Goal: Task Accomplishment & Management: Use online tool/utility

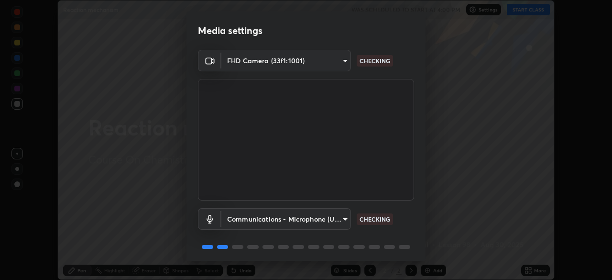
scroll to position [34, 0]
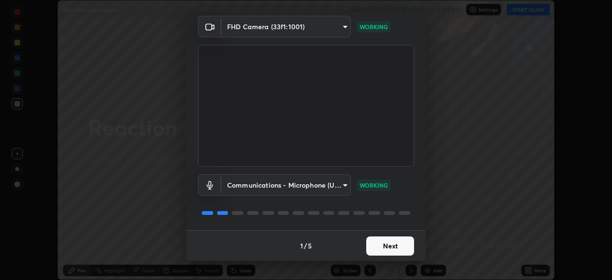
click at [389, 251] on button "Next" at bounding box center [390, 245] width 48 height 19
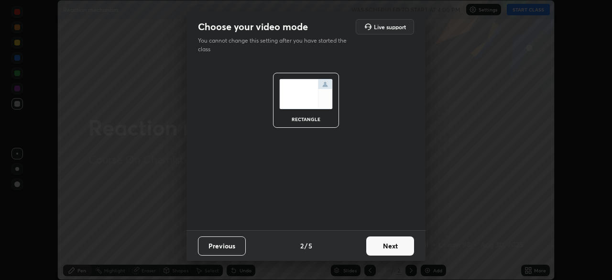
scroll to position [0, 0]
click at [394, 246] on button "Next" at bounding box center [390, 245] width 48 height 19
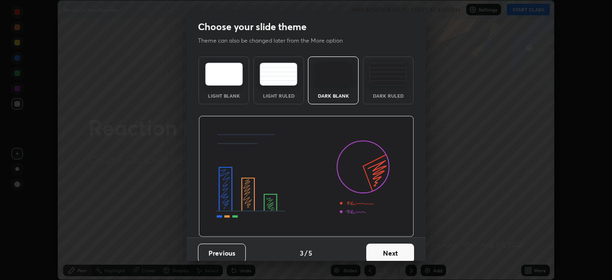
click at [394, 250] on button "Next" at bounding box center [390, 252] width 48 height 19
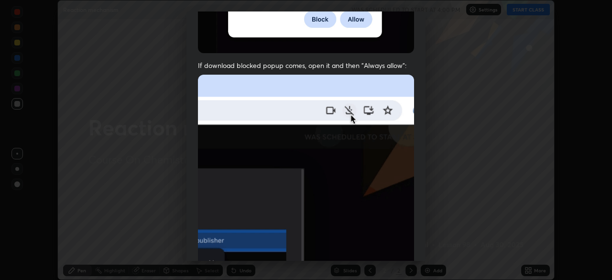
scroll to position [188, 0]
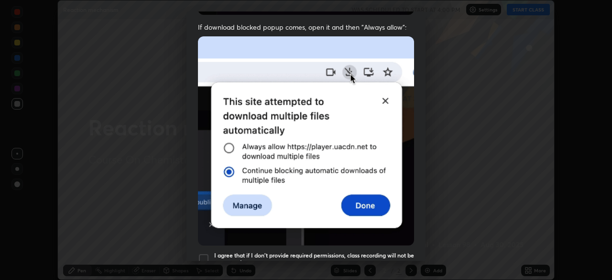
click at [380, 253] on h5 "I agree that if I don't provide required permissions, class recording will not …" at bounding box center [314, 259] width 200 height 15
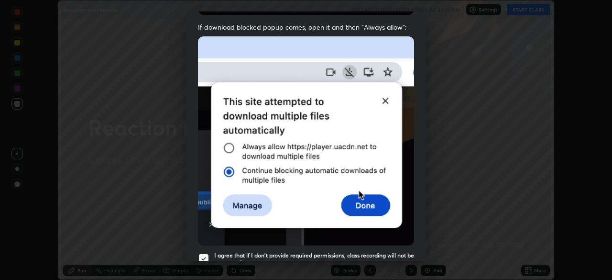
click at [392, 260] on h5 "I agree that if I don't provide required permissions, class recording will not …" at bounding box center [314, 259] width 200 height 15
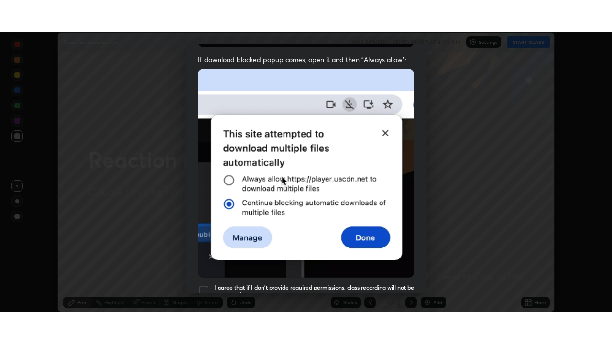
scroll to position [229, 0]
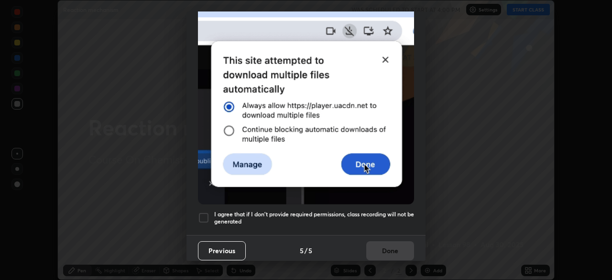
click at [389, 219] on h5 "I agree that if I don't provide required permissions, class recording will not …" at bounding box center [314, 217] width 200 height 15
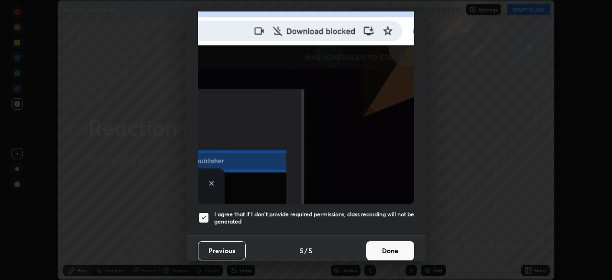
click at [389, 241] on button "Done" at bounding box center [390, 250] width 48 height 19
click at [389, 255] on div at bounding box center [306, 140] width 612 height 280
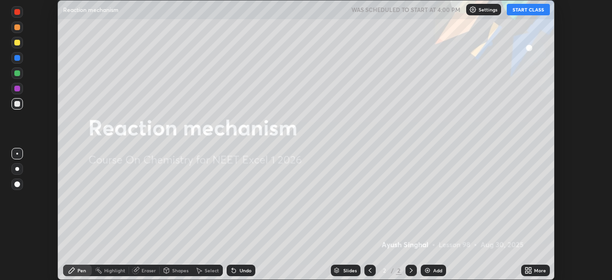
click at [528, 274] on div "More" at bounding box center [535, 269] width 29 height 11
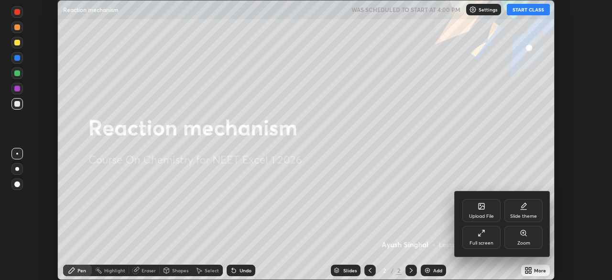
click at [475, 238] on div "Full screen" at bounding box center [481, 237] width 38 height 23
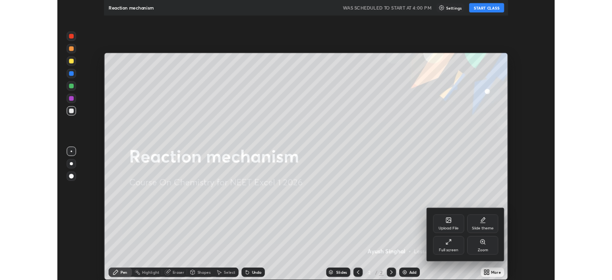
scroll to position [344, 612]
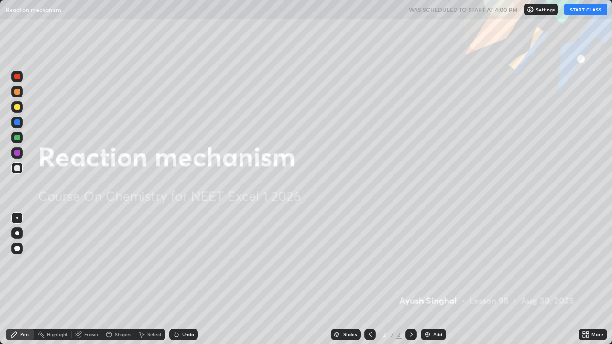
click at [583, 279] on icon at bounding box center [584, 333] width 2 height 2
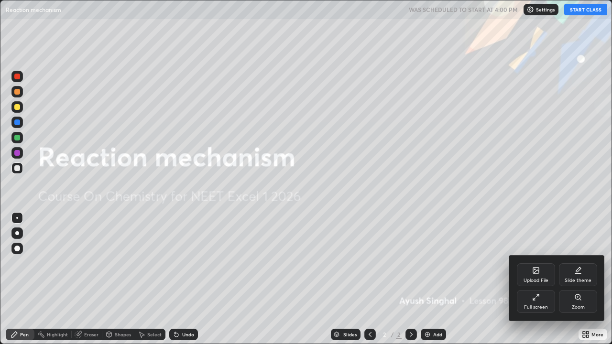
click at [537, 279] on icon at bounding box center [536, 298] width 8 height 8
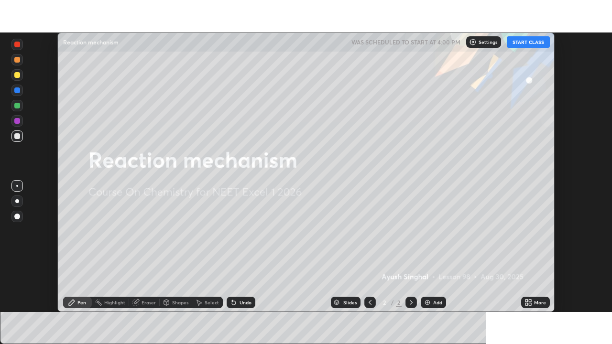
scroll to position [47536, 47204]
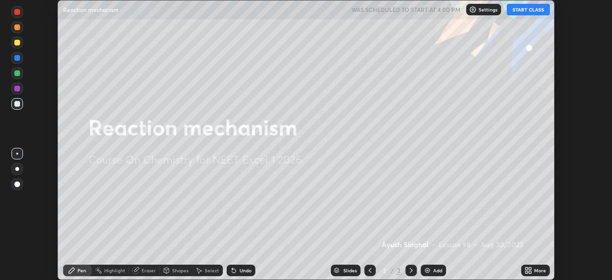
click at [528, 271] on icon at bounding box center [529, 270] width 8 height 8
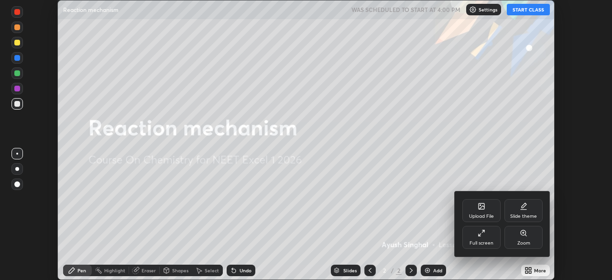
click at [479, 210] on div "Upload File" at bounding box center [481, 210] width 38 height 23
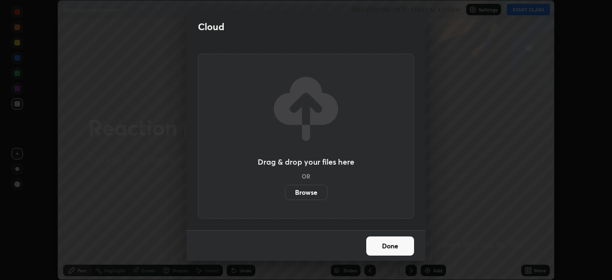
click at [305, 191] on label "Browse" at bounding box center [306, 192] width 43 height 15
click at [285, 191] on input "Browse" at bounding box center [285, 192] width 0 height 15
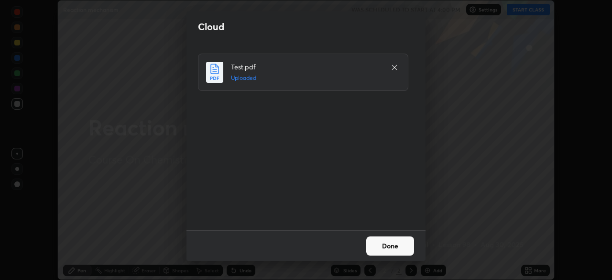
click at [394, 243] on button "Done" at bounding box center [390, 245] width 48 height 19
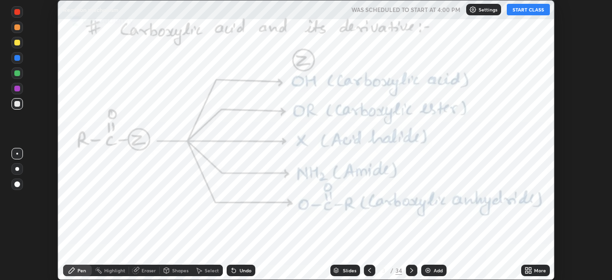
click at [535, 266] on div "More" at bounding box center [535, 269] width 29 height 11
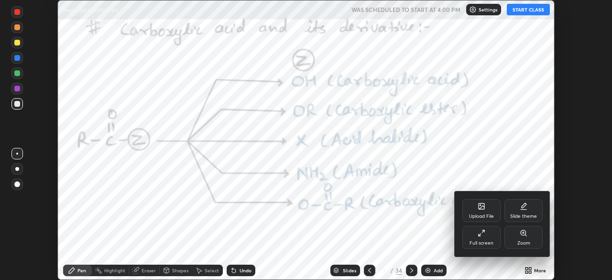
click at [471, 241] on div "Full screen" at bounding box center [482, 243] width 24 height 5
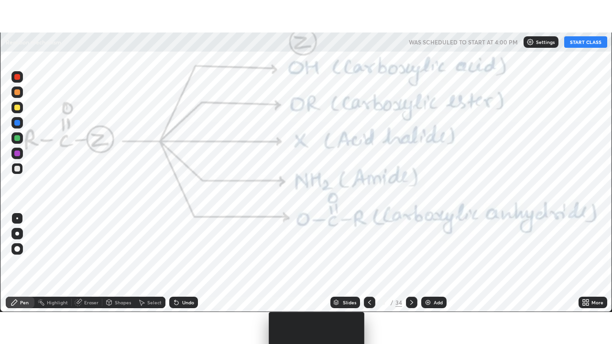
scroll to position [344, 612]
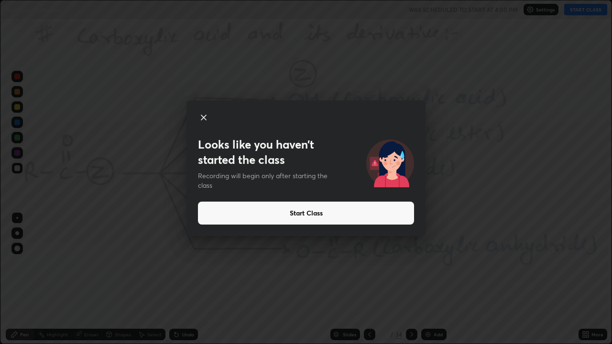
click at [237, 210] on button "Start Class" at bounding box center [306, 213] width 216 height 23
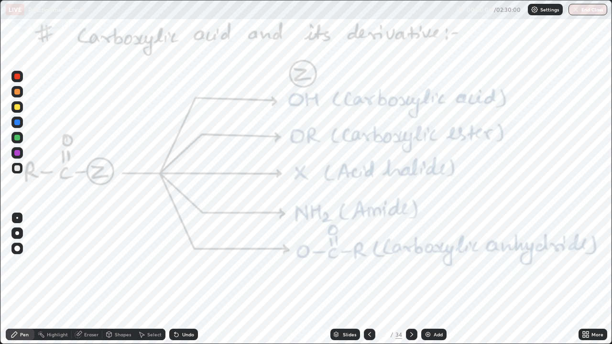
click at [410, 279] on icon at bounding box center [412, 335] width 8 height 8
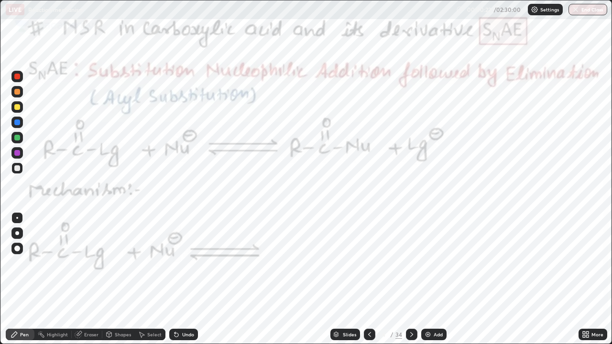
click at [410, 279] on icon at bounding box center [412, 335] width 8 height 8
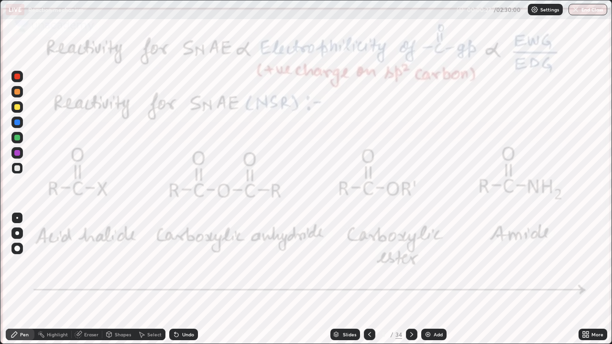
click at [19, 153] on div at bounding box center [17, 153] width 6 height 6
click at [410, 279] on icon at bounding box center [412, 335] width 8 height 8
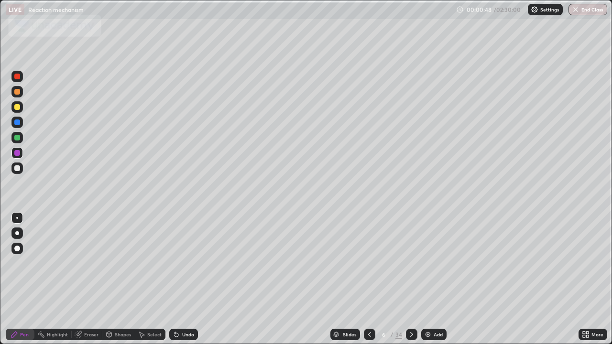
click at [410, 279] on icon at bounding box center [412, 335] width 8 height 8
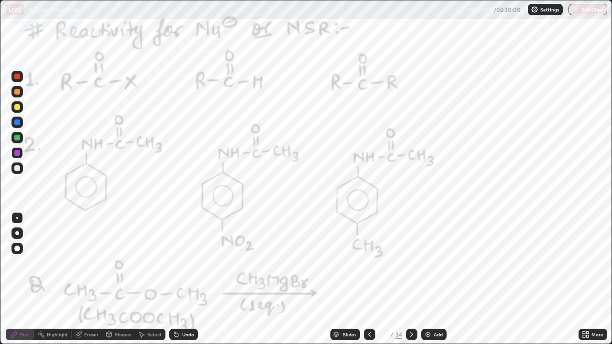
click at [369, 279] on icon at bounding box center [370, 335] width 8 height 8
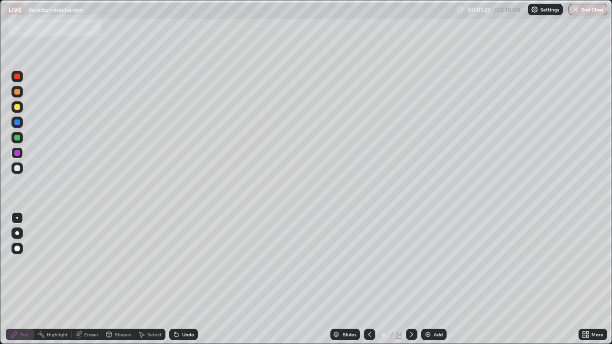
click at [368, 279] on icon at bounding box center [370, 335] width 8 height 8
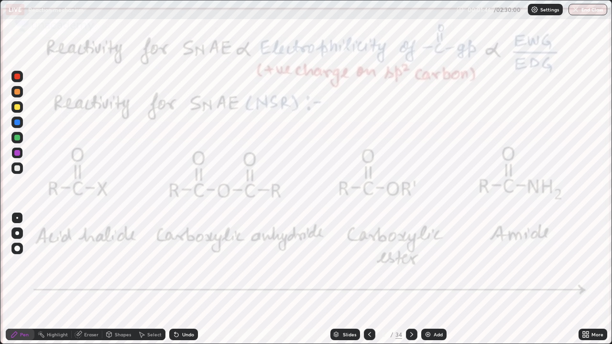
click at [411, 279] on icon at bounding box center [412, 335] width 8 height 8
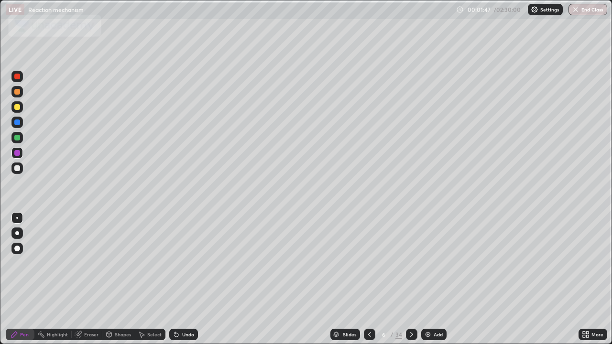
click at [410, 279] on icon at bounding box center [412, 335] width 8 height 8
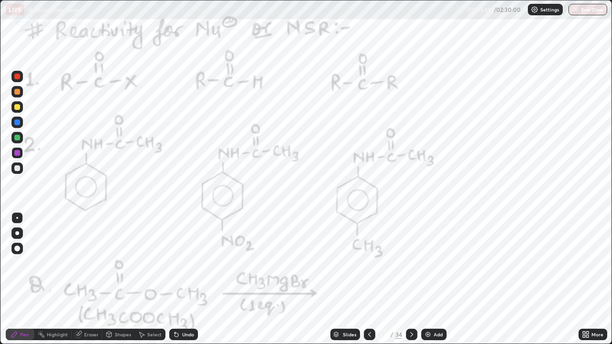
click at [19, 107] on div at bounding box center [17, 107] width 6 height 6
click at [410, 279] on icon at bounding box center [412, 335] width 8 height 8
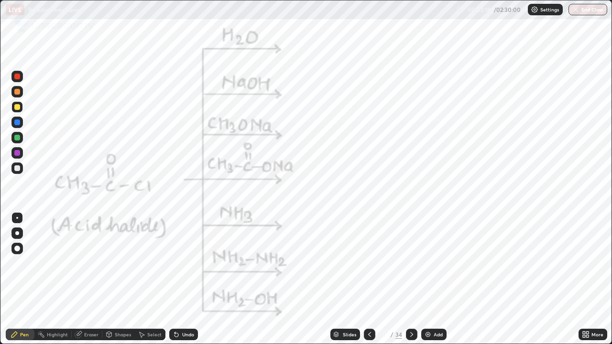
click at [410, 279] on icon at bounding box center [411, 334] width 3 height 5
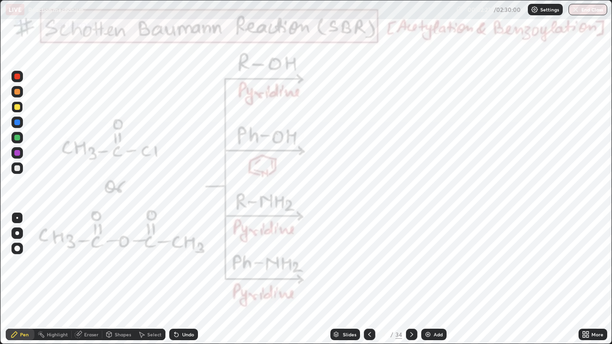
click at [15, 138] on div at bounding box center [17, 138] width 6 height 6
click at [18, 139] on div at bounding box center [17, 138] width 6 height 6
click at [17, 233] on div at bounding box center [17, 233] width 4 height 4
click at [22, 253] on div at bounding box center [16, 248] width 11 height 11
click at [195, 279] on div "Undo" at bounding box center [183, 334] width 29 height 11
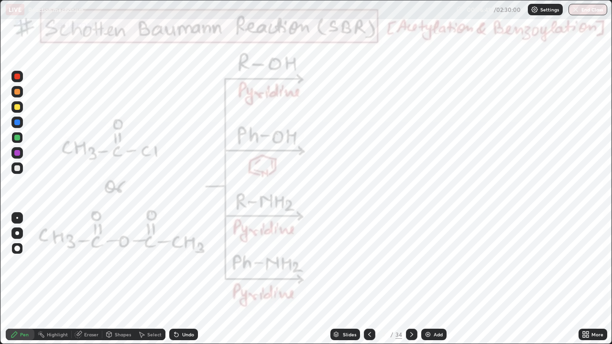
click at [184, 279] on div "Undo" at bounding box center [183, 334] width 29 height 11
click at [180, 279] on div "Undo" at bounding box center [183, 334] width 29 height 11
click at [178, 279] on div "Undo" at bounding box center [183, 334] width 29 height 11
click at [182, 279] on div "Undo" at bounding box center [183, 334] width 29 height 11
click at [183, 279] on div "Undo" at bounding box center [181, 334] width 33 height 19
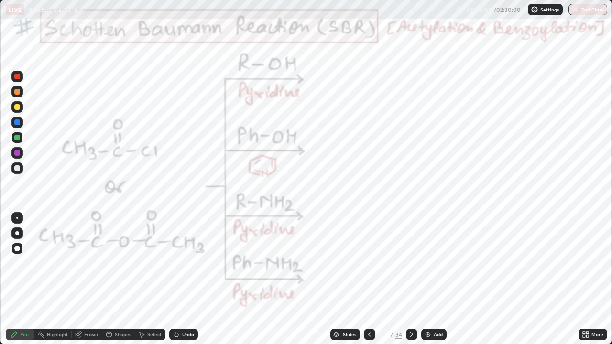
click at [186, 279] on div "Undo" at bounding box center [183, 334] width 29 height 11
click at [187, 279] on div "Undo" at bounding box center [188, 334] width 12 height 5
click at [17, 218] on div at bounding box center [17, 218] width 2 height 2
click at [21, 136] on div at bounding box center [16, 137] width 11 height 11
click at [182, 279] on div "Undo" at bounding box center [188, 334] width 12 height 5
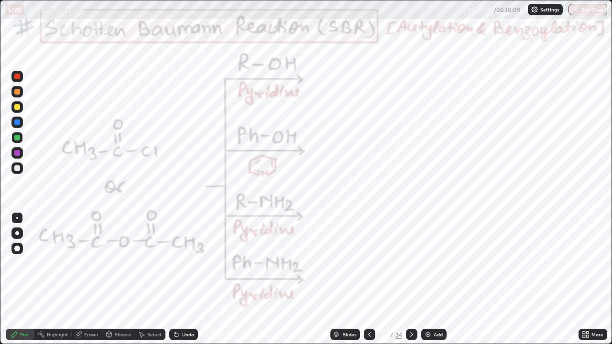
click at [182, 279] on div "Undo" at bounding box center [183, 334] width 29 height 11
click at [181, 279] on div "Undo" at bounding box center [183, 334] width 29 height 11
click at [180, 279] on div "Undo" at bounding box center [183, 334] width 29 height 11
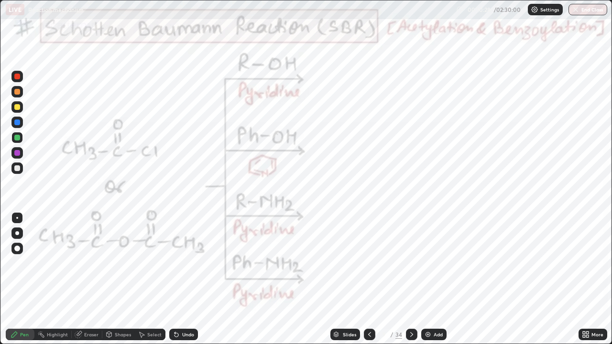
click at [179, 279] on div "Undo" at bounding box center [183, 334] width 29 height 11
click at [178, 279] on icon at bounding box center [177, 335] width 8 height 8
click at [175, 279] on icon at bounding box center [175, 332] width 1 height 1
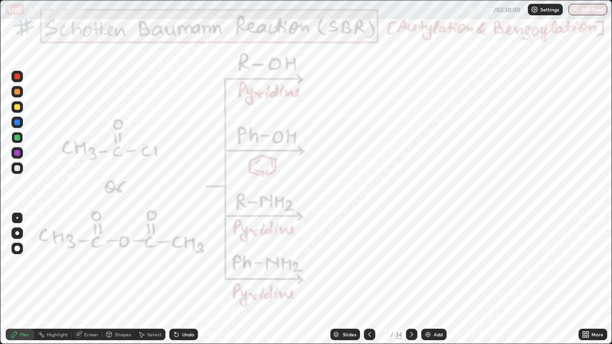
click at [175, 279] on icon at bounding box center [175, 332] width 1 height 1
click at [176, 279] on div "Undo" at bounding box center [183, 334] width 29 height 11
click at [177, 279] on div "Undo" at bounding box center [183, 334] width 29 height 11
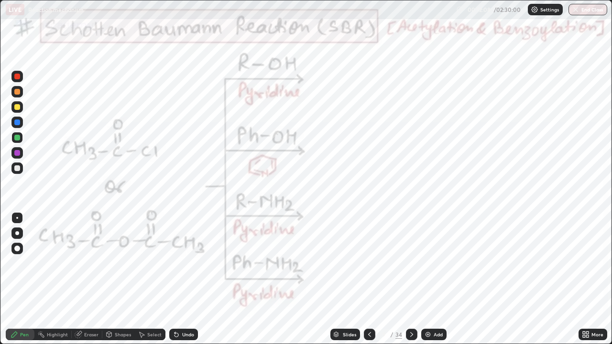
click at [17, 122] on div at bounding box center [17, 123] width 6 height 6
click at [16, 124] on div at bounding box center [17, 123] width 6 height 6
click at [15, 122] on div at bounding box center [17, 123] width 6 height 6
click at [21, 232] on div at bounding box center [16, 233] width 11 height 11
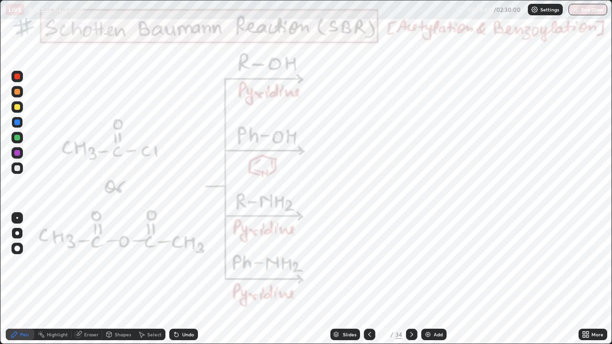
click at [176, 279] on icon at bounding box center [177, 335] width 4 height 4
click at [179, 279] on div "Undo" at bounding box center [183, 334] width 29 height 11
click at [180, 279] on div "Undo" at bounding box center [183, 334] width 29 height 11
click at [85, 279] on div "Eraser" at bounding box center [91, 334] width 14 height 5
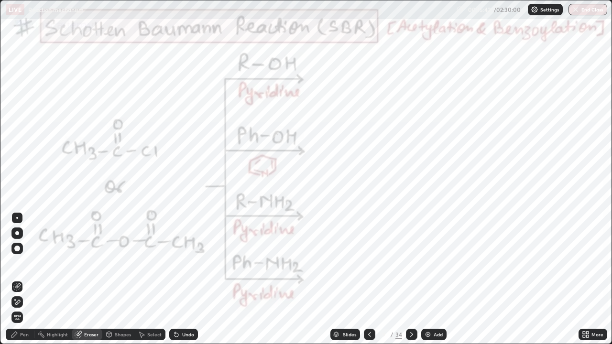
click at [21, 279] on div "Pen" at bounding box center [24, 334] width 9 height 5
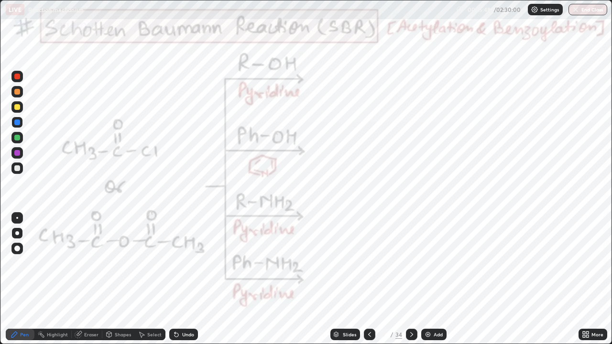
click at [89, 279] on div "Eraser" at bounding box center [91, 334] width 14 height 5
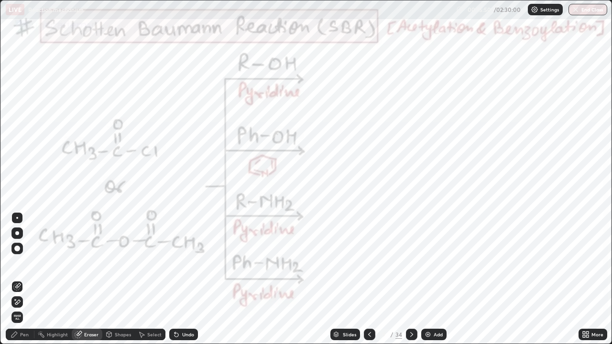
click at [21, 279] on div "Pen" at bounding box center [20, 334] width 29 height 11
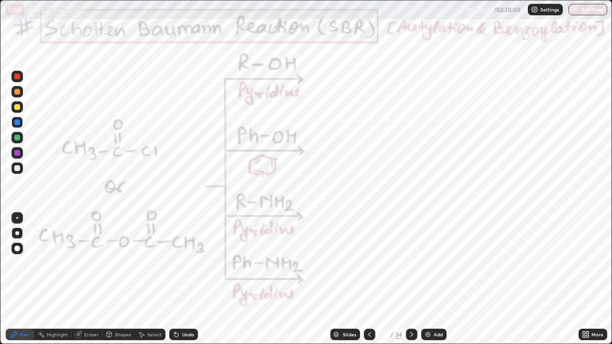
click at [408, 279] on icon at bounding box center [412, 335] width 8 height 8
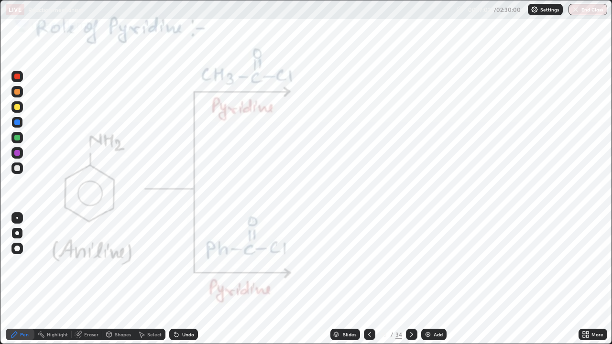
click at [18, 122] on div at bounding box center [17, 123] width 6 height 6
click at [409, 279] on icon at bounding box center [412, 335] width 8 height 8
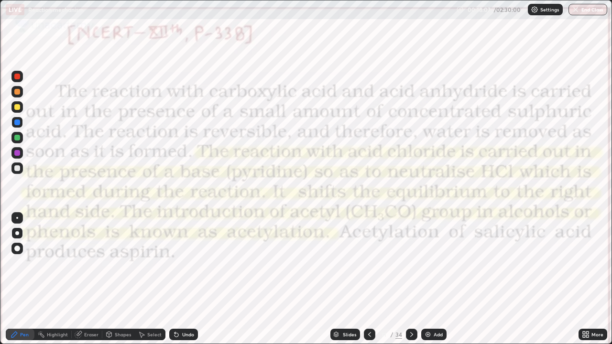
click at [368, 279] on icon at bounding box center [369, 334] width 3 height 5
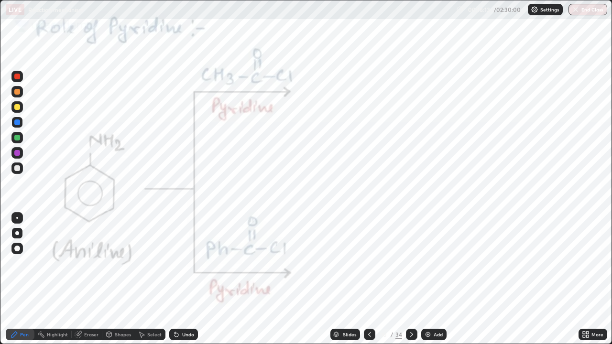
click at [369, 279] on icon at bounding box center [369, 334] width 3 height 5
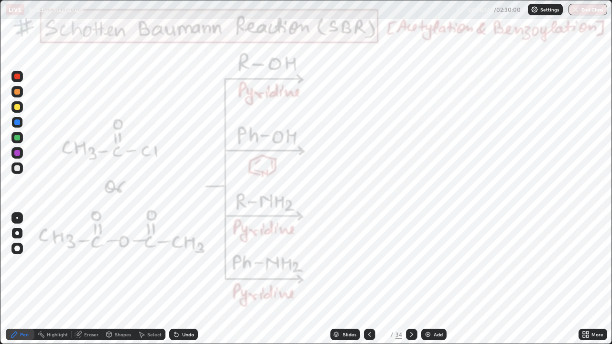
click at [411, 279] on icon at bounding box center [411, 334] width 3 height 5
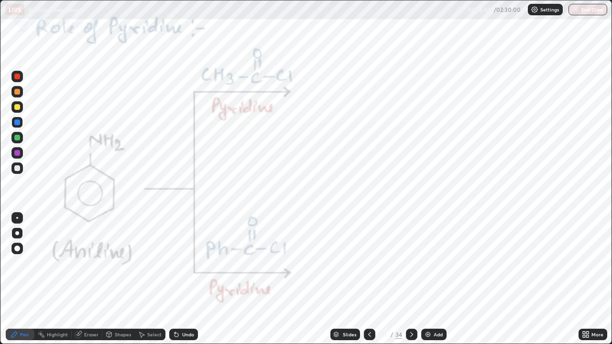
click at [191, 279] on div "Undo" at bounding box center [188, 334] width 12 height 5
click at [194, 279] on div "Undo" at bounding box center [183, 334] width 29 height 11
click at [188, 279] on div "Undo" at bounding box center [183, 334] width 29 height 11
click at [183, 279] on div "Undo" at bounding box center [183, 334] width 29 height 11
click at [412, 279] on icon at bounding box center [412, 335] width 8 height 8
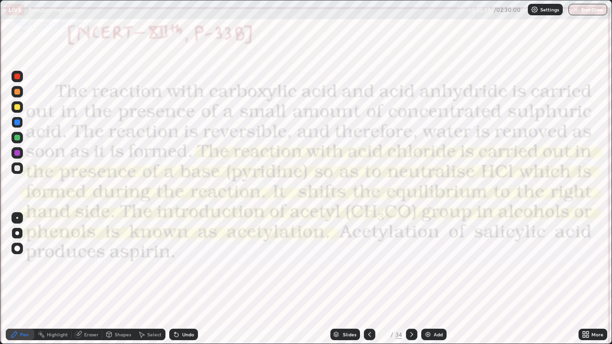
click at [410, 279] on icon at bounding box center [412, 335] width 8 height 8
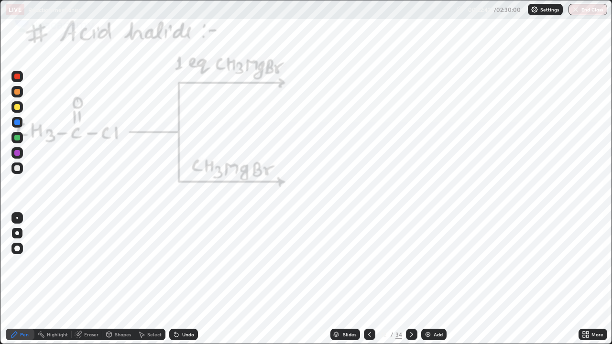
click at [22, 121] on div at bounding box center [16, 122] width 11 height 11
click at [18, 122] on div at bounding box center [17, 123] width 6 height 6
click at [18, 167] on div at bounding box center [17, 168] width 6 height 6
click at [18, 151] on div at bounding box center [17, 153] width 6 height 6
click at [18, 142] on div at bounding box center [16, 137] width 11 height 11
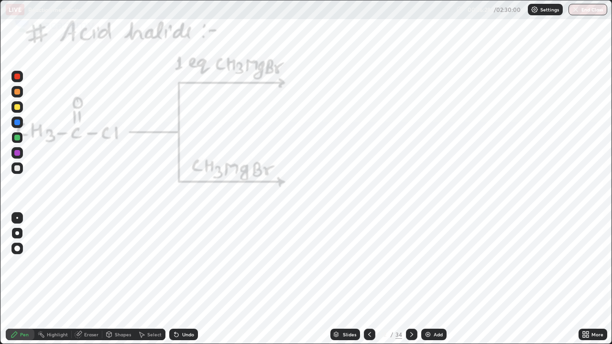
click at [410, 279] on icon at bounding box center [412, 335] width 8 height 8
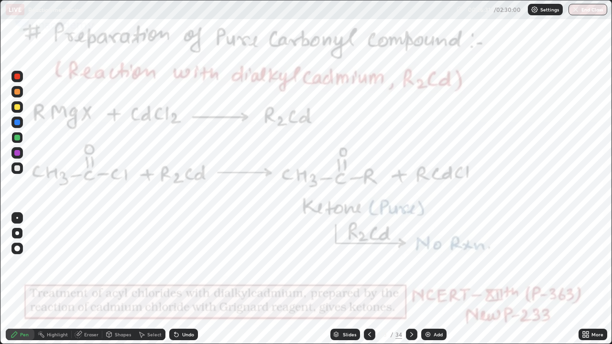
click at [19, 137] on div at bounding box center [17, 138] width 6 height 6
click at [186, 279] on div "Undo" at bounding box center [188, 334] width 12 height 5
click at [182, 279] on div "Undo" at bounding box center [188, 334] width 12 height 5
click at [177, 279] on icon at bounding box center [177, 335] width 8 height 8
click at [18, 122] on div at bounding box center [17, 123] width 6 height 6
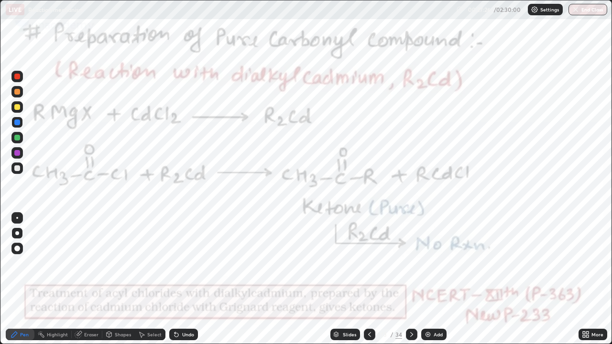
click at [183, 279] on div "Undo" at bounding box center [188, 334] width 12 height 5
click at [182, 279] on div "Undo" at bounding box center [188, 334] width 12 height 5
click at [183, 279] on div "Undo" at bounding box center [188, 334] width 12 height 5
click at [181, 279] on div "Undo" at bounding box center [183, 334] width 29 height 11
click at [18, 107] on div at bounding box center [17, 107] width 6 height 6
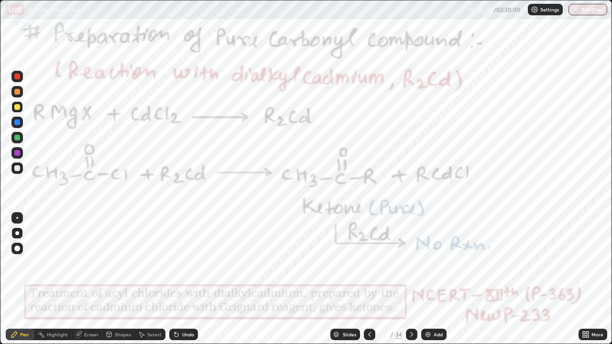
click at [20, 90] on div at bounding box center [17, 92] width 6 height 6
click at [18, 78] on div at bounding box center [17, 77] width 6 height 6
click at [16, 151] on div at bounding box center [17, 153] width 6 height 6
click at [192, 279] on div "Undo" at bounding box center [183, 334] width 29 height 11
click at [410, 279] on icon at bounding box center [412, 335] width 8 height 8
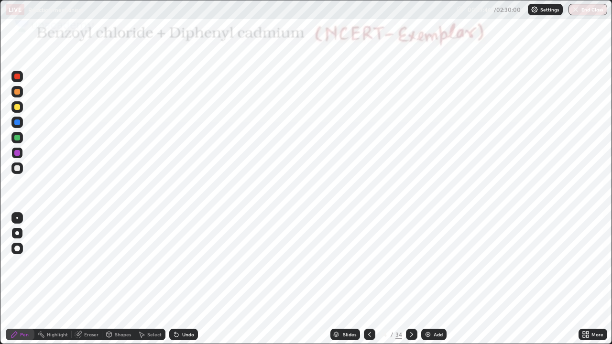
click at [410, 279] on icon at bounding box center [412, 335] width 8 height 8
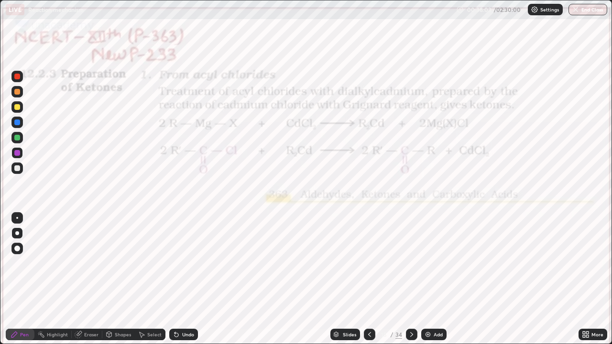
click at [370, 279] on icon at bounding box center [370, 335] width 8 height 8
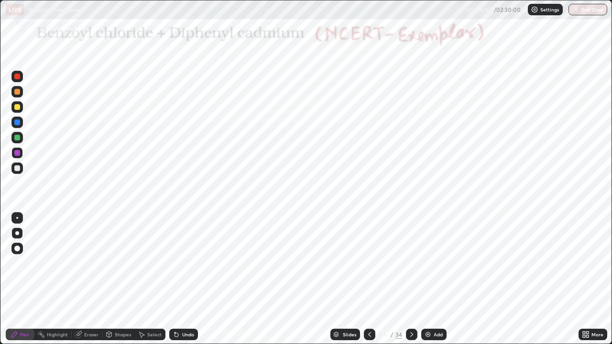
click at [367, 279] on div at bounding box center [369, 334] width 11 height 11
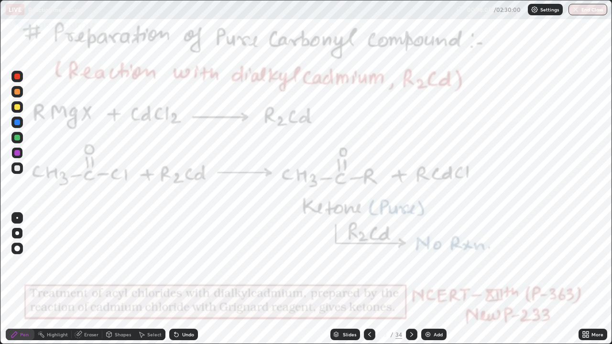
click at [411, 279] on icon at bounding box center [411, 334] width 3 height 5
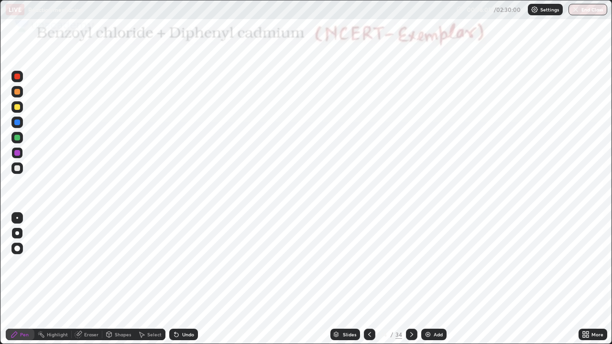
click at [410, 279] on icon at bounding box center [411, 334] width 3 height 5
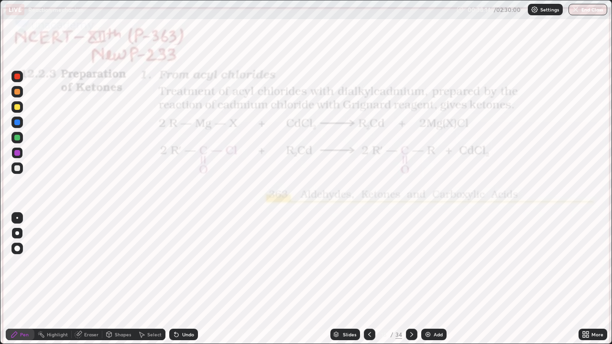
click at [411, 279] on icon at bounding box center [411, 334] width 3 height 5
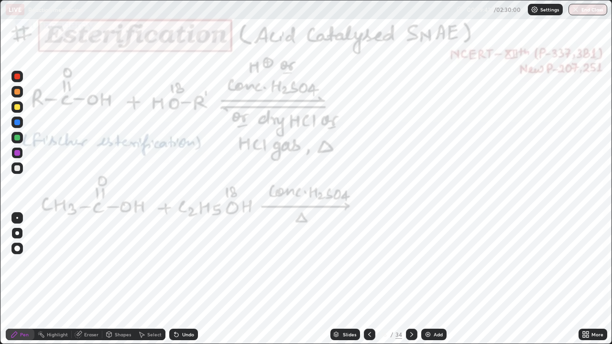
click at [19, 123] on div at bounding box center [17, 123] width 6 height 6
click at [17, 122] on div at bounding box center [17, 123] width 6 height 6
click at [19, 123] on div at bounding box center [17, 123] width 6 height 6
click at [19, 122] on div at bounding box center [17, 123] width 6 height 6
click at [18, 120] on div at bounding box center [17, 123] width 6 height 6
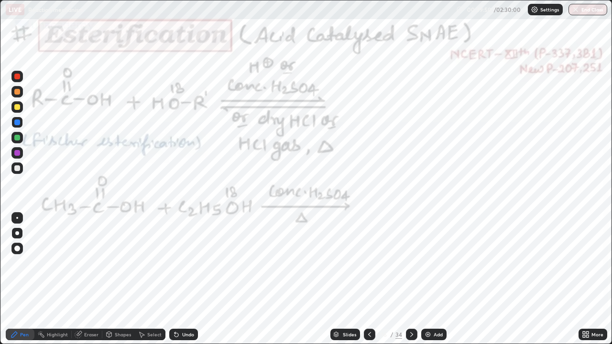
click at [17, 233] on div at bounding box center [17, 233] width 4 height 4
click at [18, 234] on div at bounding box center [17, 233] width 4 height 4
click at [16, 233] on div at bounding box center [17, 233] width 4 height 4
click at [22, 123] on div at bounding box center [16, 122] width 11 height 11
click at [19, 121] on div at bounding box center [17, 123] width 6 height 6
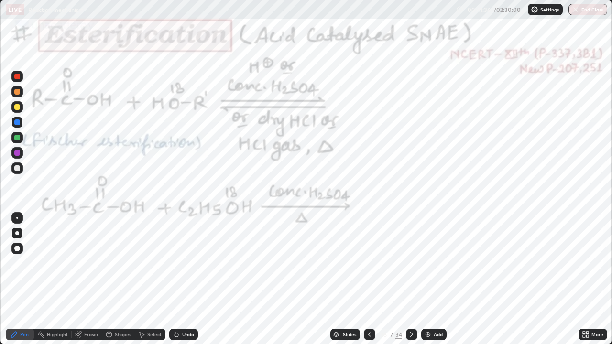
click at [18, 121] on div at bounding box center [17, 123] width 6 height 6
click at [20, 109] on div at bounding box center [17, 107] width 6 height 6
click at [17, 123] on div at bounding box center [17, 123] width 6 height 6
click at [19, 123] on div at bounding box center [17, 123] width 6 height 6
click at [20, 155] on div at bounding box center [16, 152] width 11 height 11
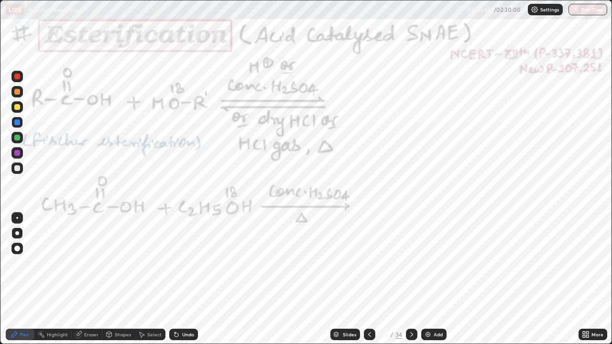
click at [18, 153] on div at bounding box center [17, 153] width 6 height 6
click at [175, 279] on icon at bounding box center [175, 332] width 1 height 1
click at [177, 279] on div "Undo" at bounding box center [183, 334] width 29 height 11
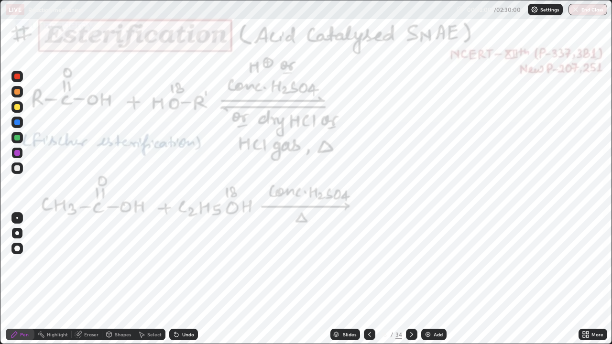
click at [178, 279] on div "Undo" at bounding box center [183, 334] width 29 height 11
click at [177, 279] on div "Undo" at bounding box center [183, 334] width 29 height 11
click at [173, 279] on div "Undo" at bounding box center [183, 334] width 29 height 11
click at [175, 279] on icon at bounding box center [175, 332] width 1 height 1
click at [174, 279] on div "Undo" at bounding box center [183, 334] width 29 height 11
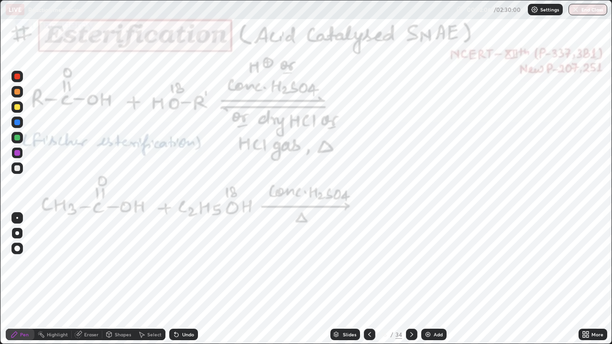
click at [174, 279] on div "Undo" at bounding box center [183, 334] width 29 height 11
click at [175, 279] on div "Undo" at bounding box center [181, 334] width 33 height 19
click at [178, 279] on div "Undo" at bounding box center [183, 334] width 29 height 11
click at [179, 279] on div "Undo" at bounding box center [181, 334] width 33 height 19
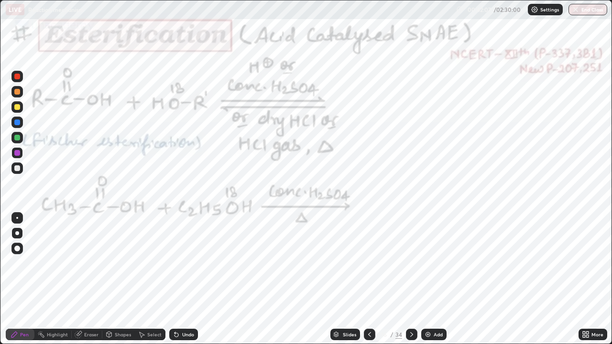
click at [180, 279] on div "Undo" at bounding box center [181, 334] width 33 height 19
click at [183, 279] on div "Undo" at bounding box center [181, 334] width 33 height 19
click at [175, 279] on div "Undo" at bounding box center [183, 334] width 29 height 11
click at [181, 279] on div "Undo" at bounding box center [183, 334] width 29 height 11
click at [184, 279] on div "Undo" at bounding box center [188, 334] width 12 height 5
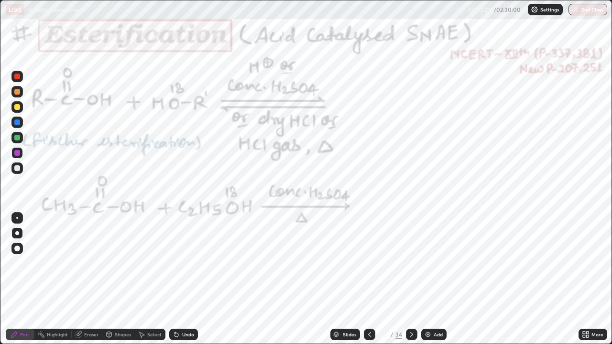
click at [188, 279] on div "Undo" at bounding box center [188, 334] width 12 height 5
click at [189, 279] on div "Undo" at bounding box center [183, 334] width 29 height 11
click at [193, 279] on div "Undo" at bounding box center [181, 334] width 33 height 19
click at [193, 279] on div "Undo" at bounding box center [183, 334] width 29 height 11
click at [191, 279] on div "Undo" at bounding box center [183, 334] width 29 height 11
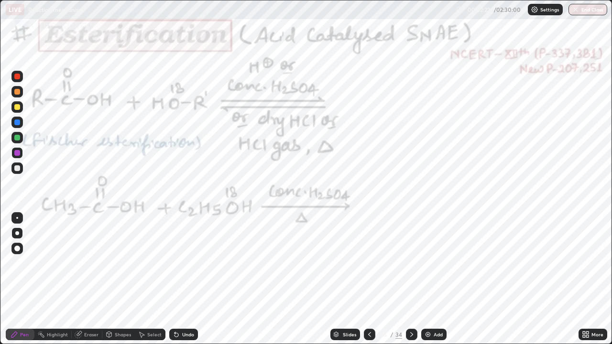
click at [193, 279] on div "Undo" at bounding box center [183, 334] width 29 height 11
click at [196, 279] on div "Undo" at bounding box center [183, 334] width 29 height 11
click at [197, 279] on div "Undo" at bounding box center [183, 334] width 29 height 11
click at [179, 279] on div "Undo" at bounding box center [183, 334] width 29 height 11
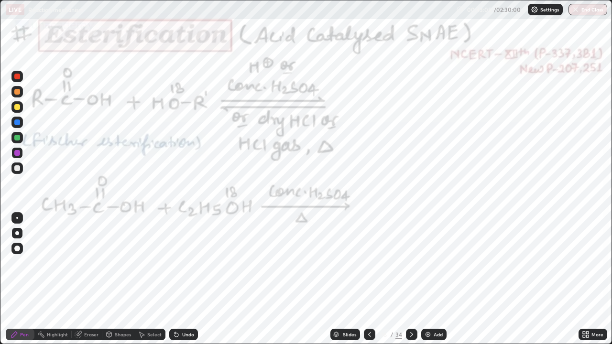
click at [177, 279] on div "Undo" at bounding box center [183, 334] width 29 height 11
click at [410, 279] on icon at bounding box center [412, 335] width 8 height 8
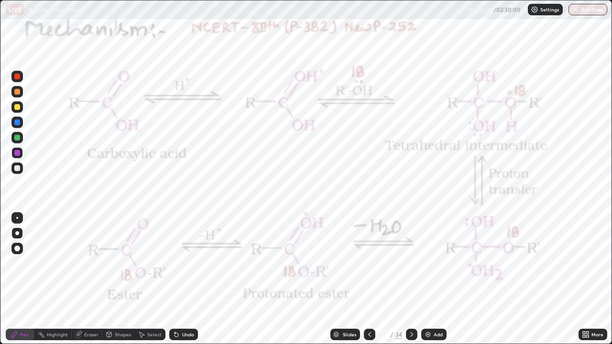
click at [369, 279] on icon at bounding box center [369, 334] width 3 height 5
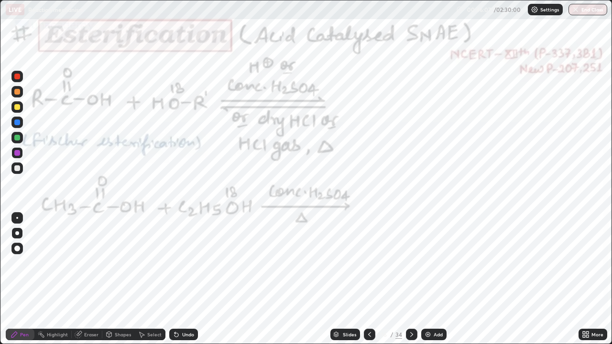
click at [16, 135] on div at bounding box center [17, 138] width 6 height 6
click at [186, 279] on div "Undo" at bounding box center [183, 334] width 29 height 11
click at [189, 279] on div "Undo" at bounding box center [188, 334] width 12 height 5
click at [193, 279] on div "Undo" at bounding box center [183, 334] width 29 height 11
click at [195, 279] on div "Undo" at bounding box center [183, 334] width 29 height 11
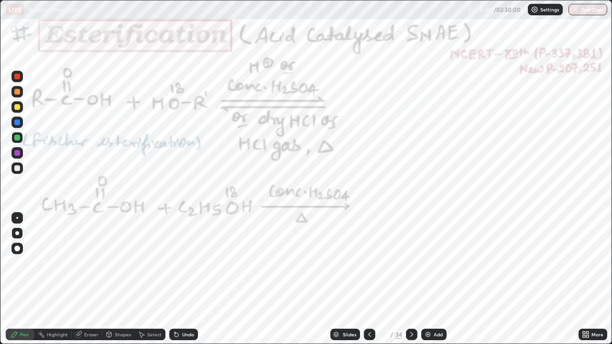
click at [410, 279] on icon at bounding box center [412, 335] width 8 height 8
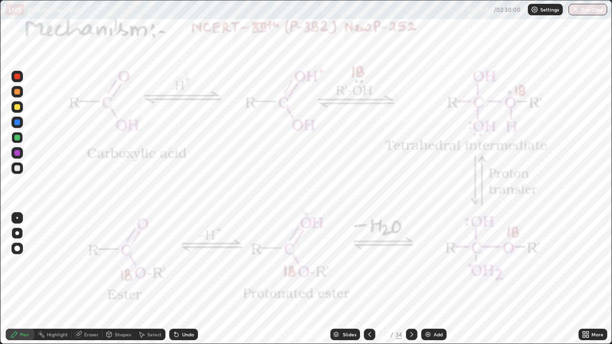
click at [410, 279] on icon at bounding box center [412, 335] width 8 height 8
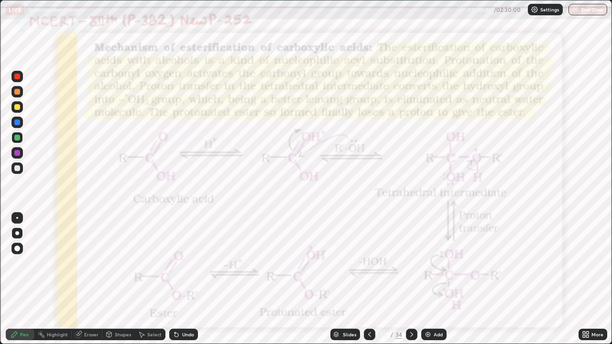
click at [369, 279] on icon at bounding box center [370, 335] width 8 height 8
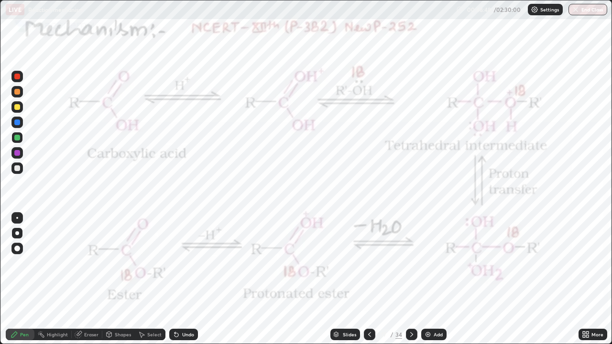
click at [18, 154] on div at bounding box center [17, 153] width 6 height 6
click at [192, 279] on div "Undo" at bounding box center [188, 334] width 12 height 5
click at [191, 279] on div "Undo" at bounding box center [183, 334] width 29 height 11
click at [189, 279] on div "Undo" at bounding box center [188, 334] width 12 height 5
click at [53, 279] on div "Highlight" at bounding box center [52, 334] width 37 height 11
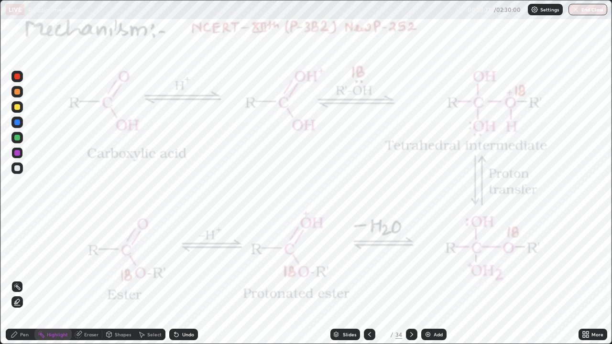
click at [19, 279] on icon at bounding box center [17, 302] width 8 height 8
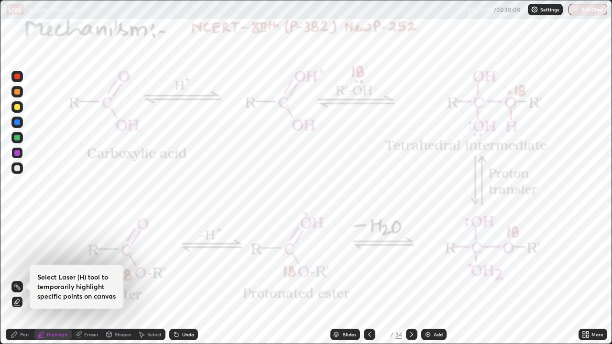
click at [19, 107] on div at bounding box center [17, 107] width 6 height 6
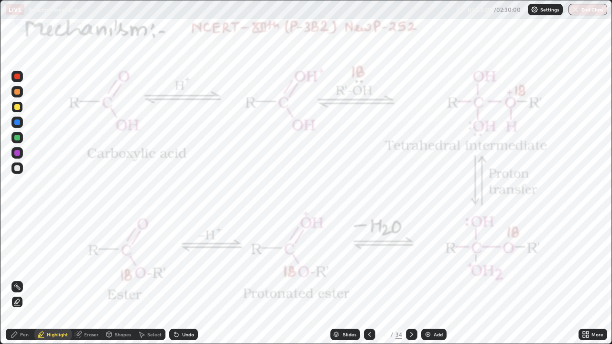
click at [17, 279] on div at bounding box center [16, 301] width 11 height 11
click at [18, 139] on div at bounding box center [17, 138] width 6 height 6
click at [178, 279] on div "Undo" at bounding box center [183, 334] width 29 height 11
click at [174, 279] on icon at bounding box center [177, 335] width 8 height 8
click at [17, 138] on div at bounding box center [17, 138] width 6 height 6
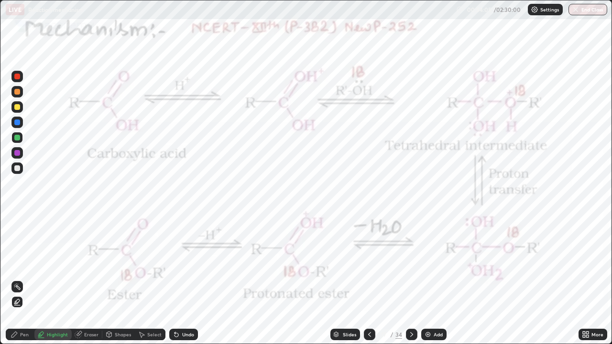
click at [22, 279] on div "Pen" at bounding box center [24, 334] width 9 height 5
click at [20, 124] on div at bounding box center [17, 123] width 6 height 6
click at [175, 279] on icon at bounding box center [175, 332] width 1 height 1
click at [179, 279] on div "Undo" at bounding box center [183, 334] width 29 height 11
click at [184, 279] on div "Undo" at bounding box center [183, 334] width 29 height 11
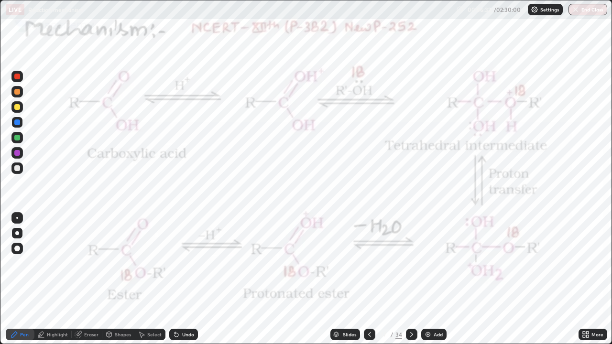
click at [16, 108] on div at bounding box center [17, 107] width 6 height 6
click at [188, 279] on div "Undo" at bounding box center [188, 334] width 12 height 5
click at [57, 279] on div "Highlight" at bounding box center [57, 334] width 21 height 5
click at [19, 139] on div at bounding box center [17, 138] width 6 height 6
click at [179, 279] on div "Undo" at bounding box center [183, 334] width 29 height 11
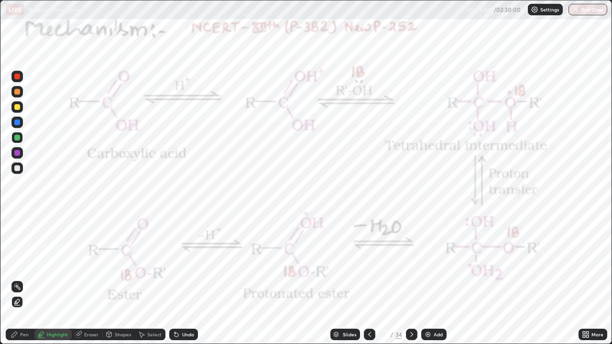
click at [25, 279] on div "Pen" at bounding box center [20, 334] width 29 height 11
click at [19, 148] on div at bounding box center [16, 152] width 11 height 11
click at [20, 123] on div at bounding box center [17, 123] width 6 height 6
click at [18, 138] on div at bounding box center [17, 138] width 6 height 6
click at [410, 279] on icon at bounding box center [412, 335] width 8 height 8
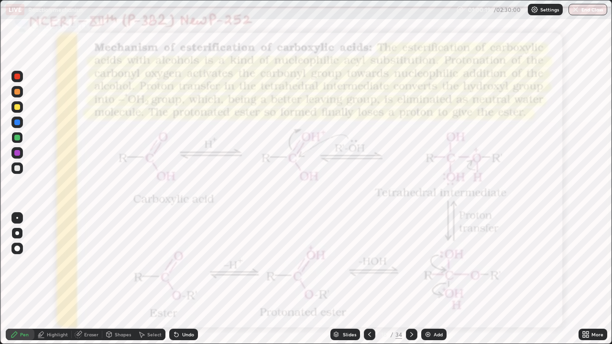
click at [410, 279] on icon at bounding box center [412, 335] width 8 height 8
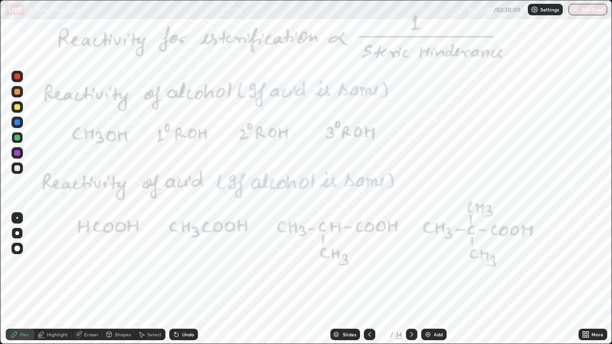
click at [21, 137] on div at bounding box center [16, 137] width 11 height 11
click at [86, 279] on div "Eraser" at bounding box center [91, 334] width 14 height 5
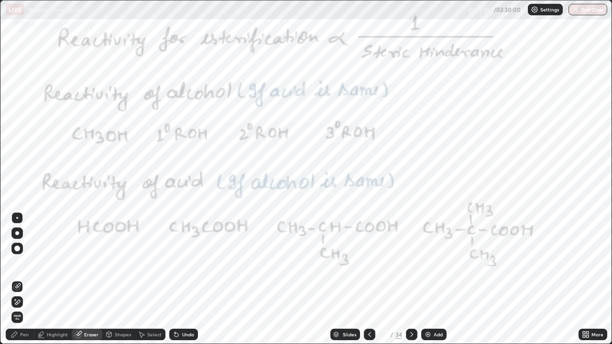
click at [22, 279] on div "Pen" at bounding box center [24, 334] width 9 height 5
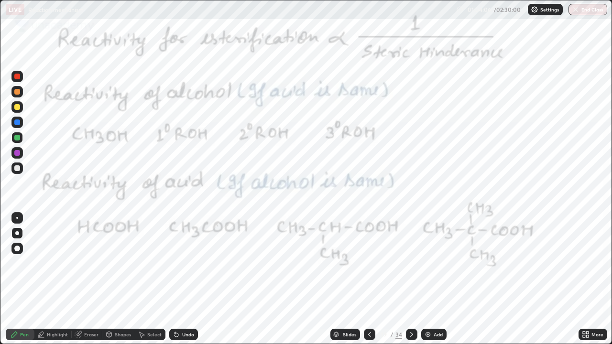
click at [410, 279] on icon at bounding box center [412, 335] width 8 height 8
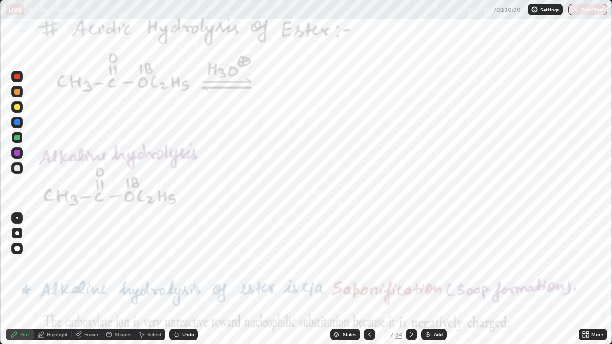
click at [14, 152] on div at bounding box center [17, 153] width 6 height 6
click at [20, 136] on div at bounding box center [17, 138] width 6 height 6
click at [19, 136] on div at bounding box center [17, 138] width 6 height 6
click at [19, 137] on div at bounding box center [17, 138] width 6 height 6
click at [18, 137] on div at bounding box center [17, 138] width 6 height 6
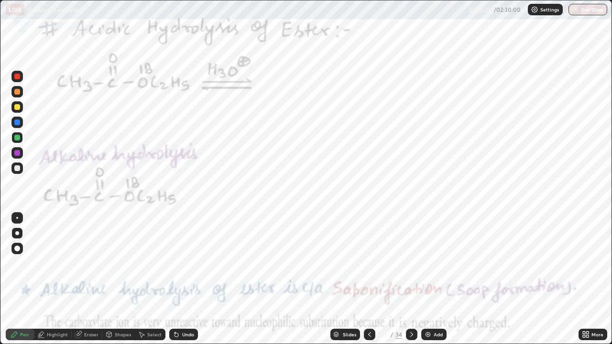
click at [18, 153] on div at bounding box center [17, 153] width 6 height 6
click at [17, 150] on div at bounding box center [17, 153] width 6 height 6
click at [20, 153] on div at bounding box center [17, 153] width 6 height 6
click at [18, 122] on div at bounding box center [17, 123] width 6 height 6
click at [434, 279] on div "Add" at bounding box center [438, 334] width 9 height 5
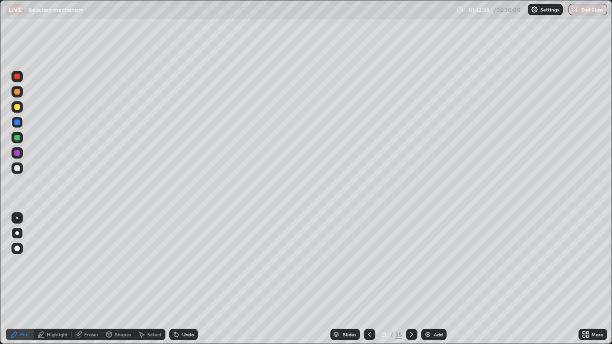
click at [19, 170] on div at bounding box center [17, 168] width 6 height 6
click at [17, 136] on div at bounding box center [17, 138] width 6 height 6
click at [187, 279] on div "Undo" at bounding box center [183, 334] width 29 height 11
click at [92, 279] on div "Eraser" at bounding box center [91, 334] width 14 height 5
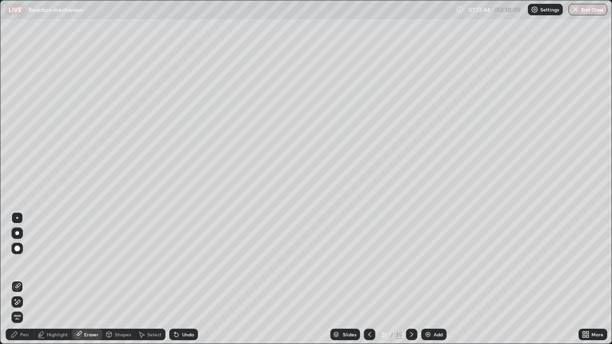
click at [42, 279] on icon at bounding box center [41, 338] width 6 height 0
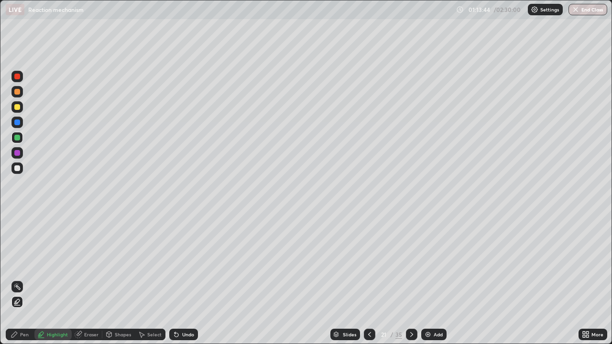
click at [23, 279] on div "Pen" at bounding box center [24, 334] width 9 height 5
click at [369, 279] on icon at bounding box center [370, 335] width 8 height 8
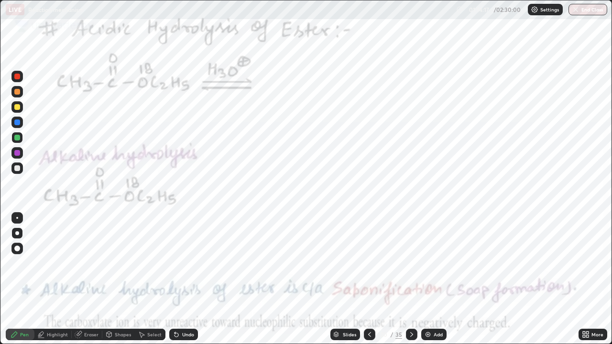
click at [368, 279] on icon at bounding box center [370, 335] width 8 height 8
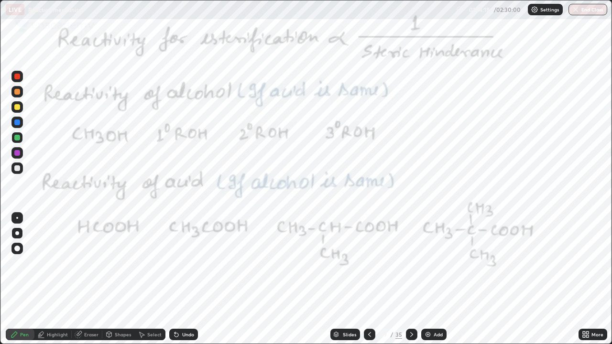
click at [369, 279] on icon at bounding box center [370, 335] width 8 height 8
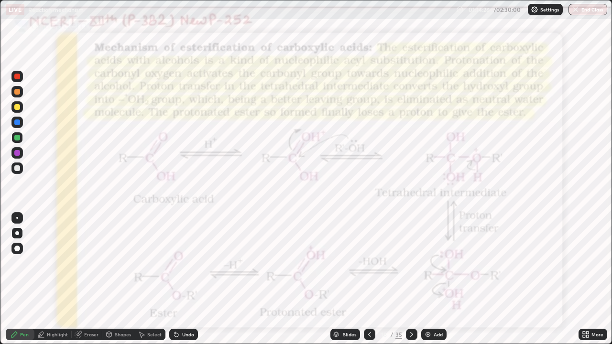
click at [178, 279] on icon at bounding box center [177, 335] width 8 height 8
click at [182, 279] on div "Undo" at bounding box center [188, 334] width 12 height 5
click at [179, 279] on div "Undo" at bounding box center [183, 334] width 29 height 11
click at [410, 279] on icon at bounding box center [412, 335] width 8 height 8
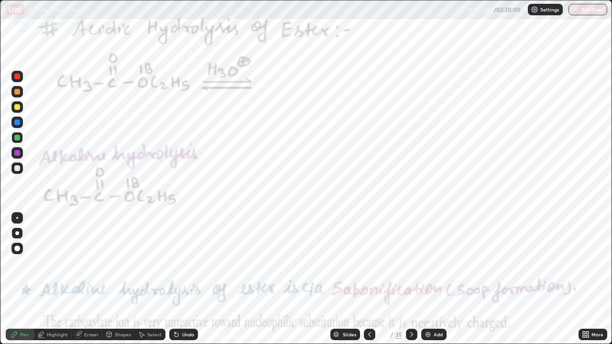
click at [410, 279] on icon at bounding box center [412, 335] width 8 height 8
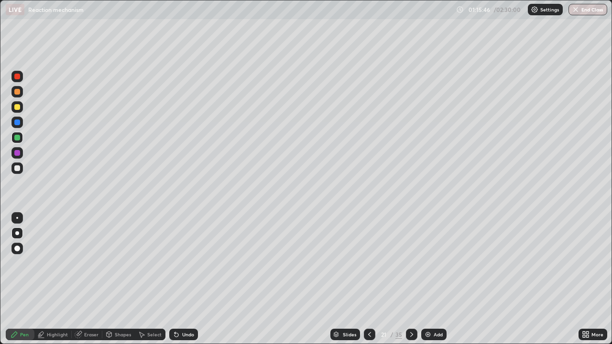
click at [411, 279] on icon at bounding box center [411, 334] width 3 height 5
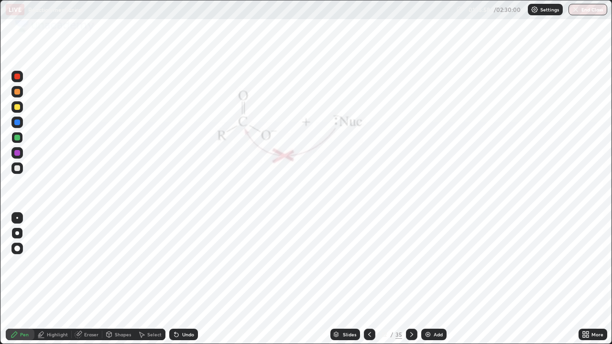
click at [370, 279] on icon at bounding box center [370, 335] width 8 height 8
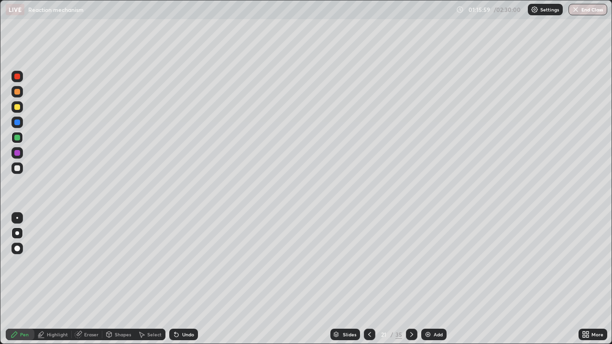
click at [369, 279] on icon at bounding box center [370, 335] width 8 height 8
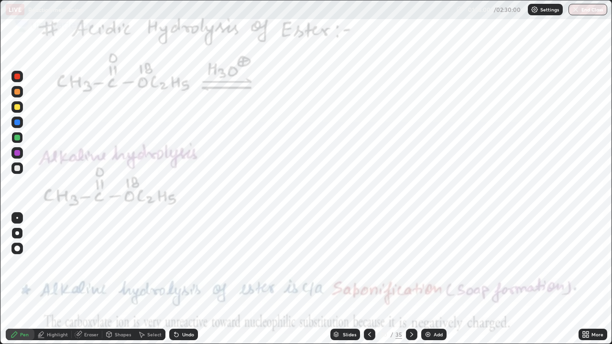
click at [412, 279] on icon at bounding box center [412, 335] width 8 height 8
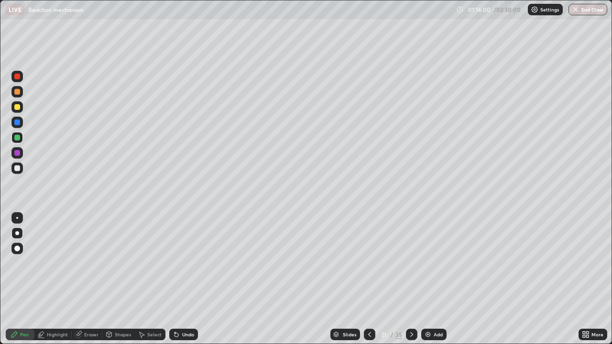
click at [410, 279] on icon at bounding box center [412, 335] width 8 height 8
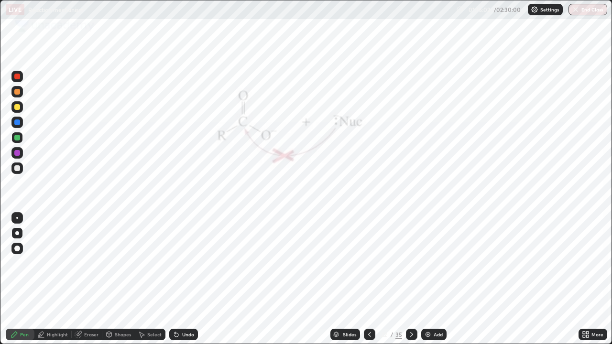
click at [409, 279] on icon at bounding box center [412, 335] width 8 height 8
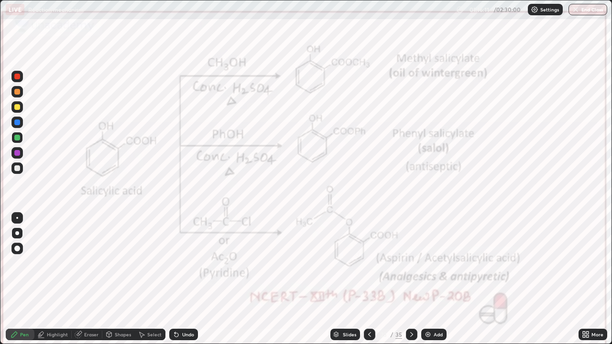
click at [189, 279] on div "Undo" at bounding box center [188, 334] width 12 height 5
click at [173, 279] on div "Undo" at bounding box center [183, 334] width 29 height 11
click at [175, 279] on div "Undo" at bounding box center [183, 334] width 29 height 11
click at [176, 279] on div "Undo" at bounding box center [183, 334] width 29 height 11
click at [178, 279] on div "Undo" at bounding box center [183, 334] width 29 height 11
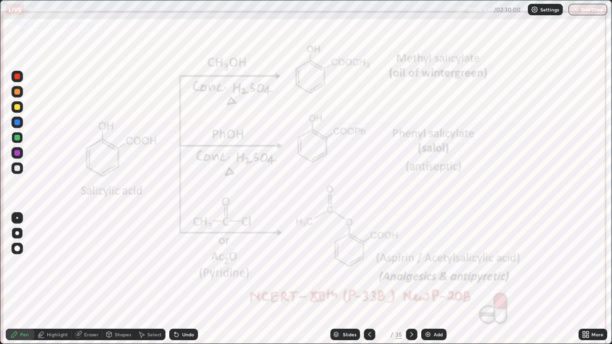
click at [175, 279] on icon at bounding box center [177, 335] width 8 height 8
click at [175, 279] on icon at bounding box center [175, 332] width 1 height 1
click at [175, 279] on icon at bounding box center [177, 335] width 8 height 8
click at [177, 279] on div "Undo" at bounding box center [183, 334] width 29 height 11
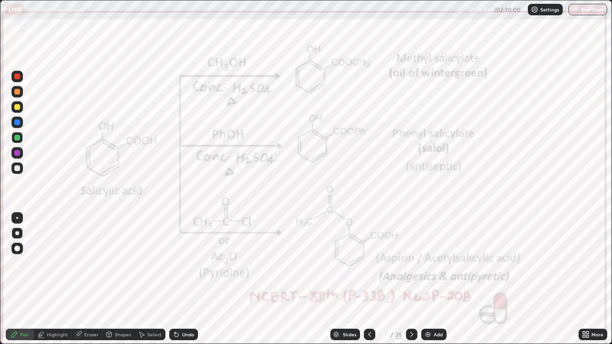
click at [177, 279] on div "Undo" at bounding box center [183, 334] width 29 height 11
click at [176, 279] on div "Undo" at bounding box center [183, 334] width 29 height 11
click at [178, 279] on div "Undo" at bounding box center [183, 334] width 29 height 11
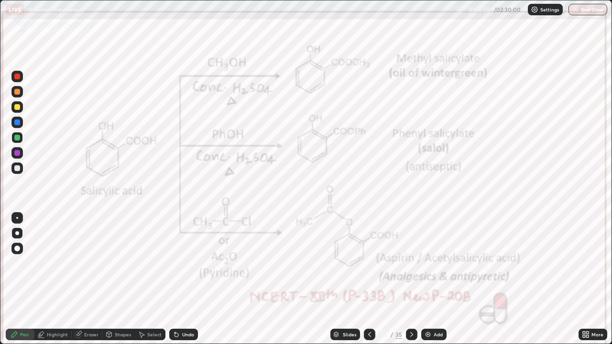
click at [178, 279] on div "Undo" at bounding box center [183, 334] width 29 height 11
click at [177, 279] on icon at bounding box center [177, 335] width 8 height 8
click at [178, 279] on div "Undo" at bounding box center [183, 334] width 29 height 11
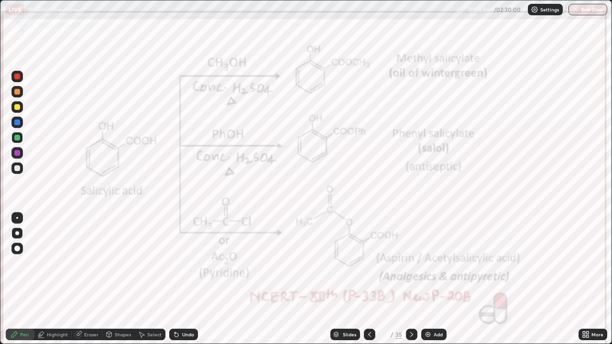
click at [177, 279] on icon at bounding box center [177, 335] width 8 height 8
click at [178, 279] on div "Undo" at bounding box center [183, 334] width 29 height 11
click at [175, 279] on icon at bounding box center [175, 332] width 1 height 1
click at [177, 279] on div "Undo" at bounding box center [183, 334] width 29 height 11
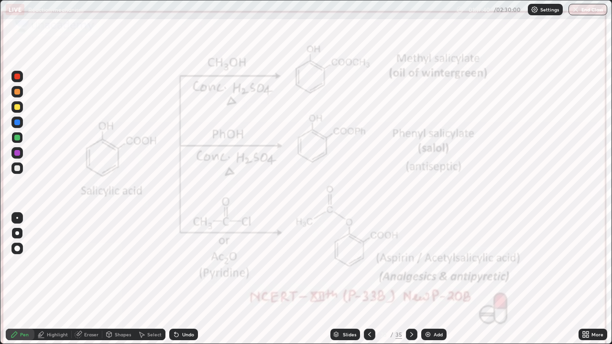
click at [183, 279] on div "Undo" at bounding box center [183, 334] width 29 height 11
click at [182, 279] on div "Undo" at bounding box center [183, 334] width 29 height 11
click at [182, 279] on div "Undo" at bounding box center [188, 334] width 12 height 5
click at [181, 279] on div "Undo" at bounding box center [183, 334] width 29 height 11
click at [182, 279] on div "Undo" at bounding box center [188, 334] width 12 height 5
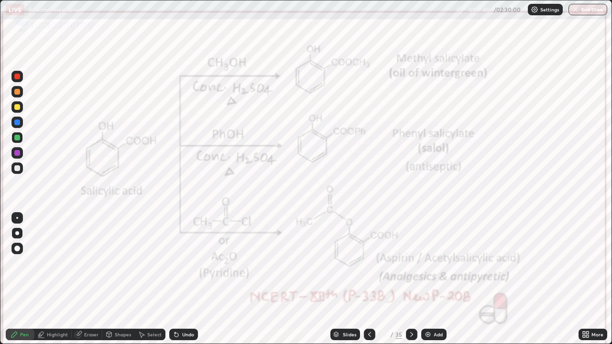
click at [178, 279] on icon at bounding box center [177, 335] width 8 height 8
click at [176, 279] on icon at bounding box center [177, 335] width 8 height 8
click at [175, 279] on icon at bounding box center [177, 335] width 4 height 4
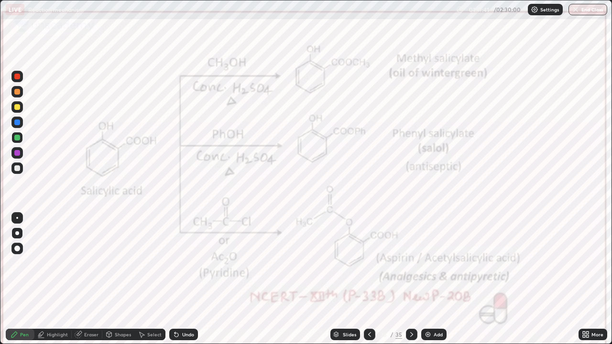
click at [175, 279] on icon at bounding box center [177, 335] width 4 height 4
click at [175, 279] on icon at bounding box center [177, 335] width 8 height 8
click at [175, 279] on icon at bounding box center [177, 335] width 4 height 4
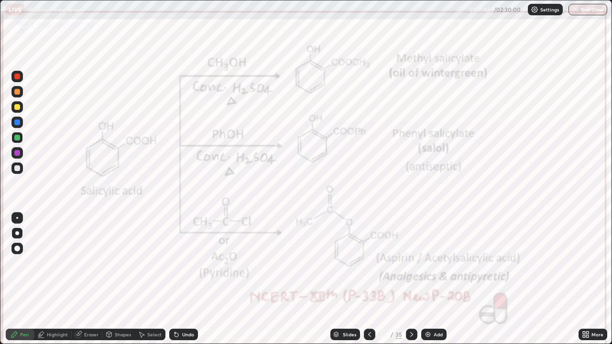
click at [173, 279] on icon at bounding box center [177, 335] width 8 height 8
click at [175, 279] on icon at bounding box center [177, 335] width 4 height 4
click at [173, 279] on icon at bounding box center [177, 335] width 8 height 8
click at [175, 279] on icon at bounding box center [177, 335] width 4 height 4
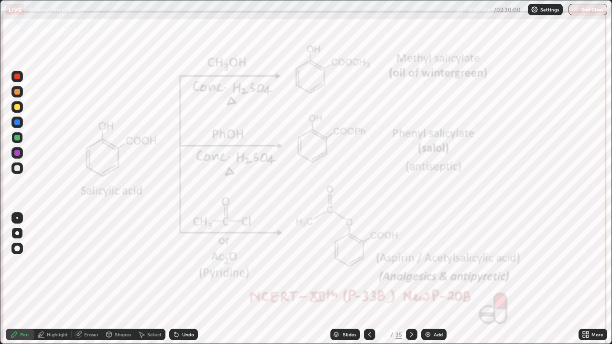
click at [173, 279] on icon at bounding box center [177, 335] width 8 height 8
click at [175, 279] on icon at bounding box center [177, 335] width 4 height 4
click at [173, 279] on icon at bounding box center [177, 335] width 8 height 8
click at [175, 279] on icon at bounding box center [177, 335] width 8 height 8
click at [17, 156] on div at bounding box center [16, 152] width 11 height 11
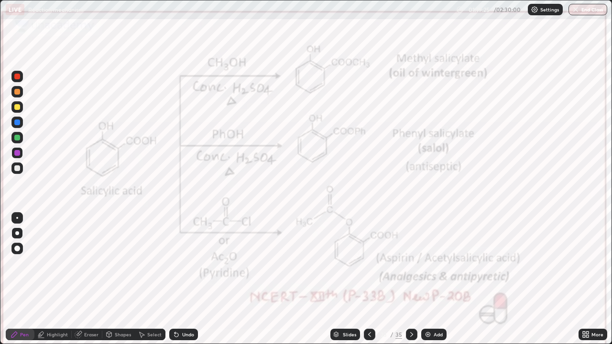
click at [175, 279] on icon at bounding box center [175, 332] width 1 height 1
click at [175, 279] on icon at bounding box center [177, 335] width 4 height 4
click at [175, 279] on icon at bounding box center [175, 332] width 1 height 1
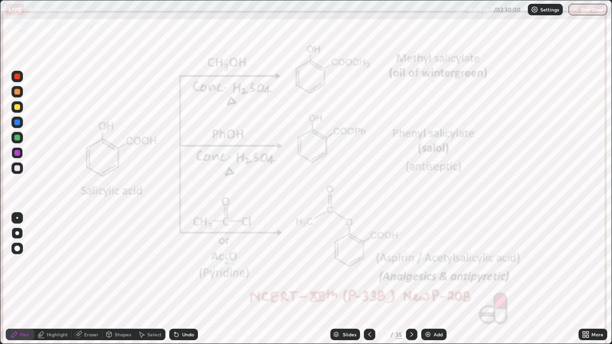
click at [175, 279] on icon at bounding box center [175, 332] width 1 height 1
click at [176, 279] on icon at bounding box center [177, 335] width 8 height 8
click at [179, 279] on icon at bounding box center [177, 335] width 8 height 8
click at [180, 279] on div "Undo" at bounding box center [183, 334] width 29 height 11
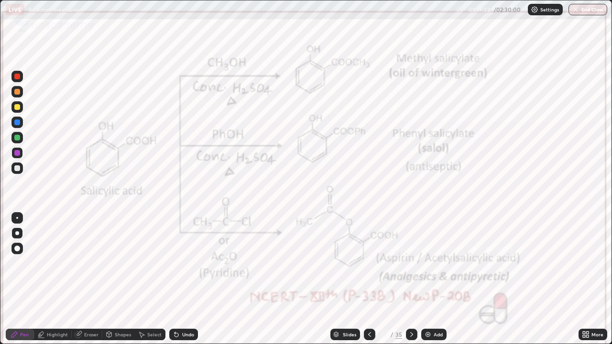
click at [182, 279] on div "Undo" at bounding box center [188, 334] width 12 height 5
click at [179, 279] on div "Undo" at bounding box center [183, 334] width 29 height 11
click at [178, 279] on icon at bounding box center [177, 335] width 8 height 8
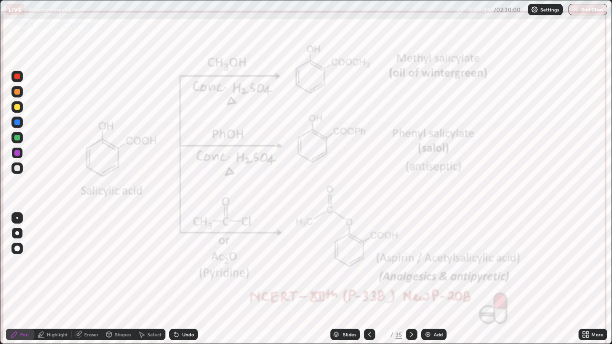
click at [175, 279] on icon at bounding box center [175, 332] width 1 height 1
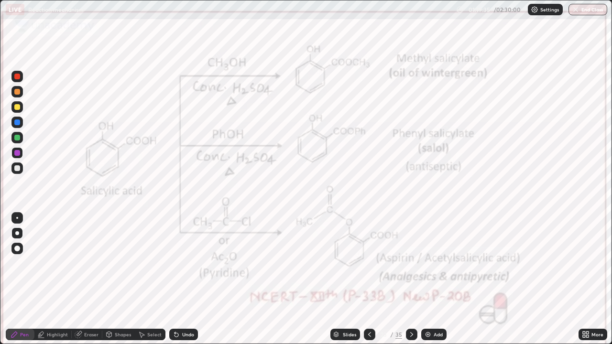
click at [175, 279] on icon at bounding box center [175, 332] width 1 height 1
click at [185, 279] on div "Undo" at bounding box center [183, 334] width 29 height 11
click at [411, 279] on icon at bounding box center [412, 335] width 8 height 8
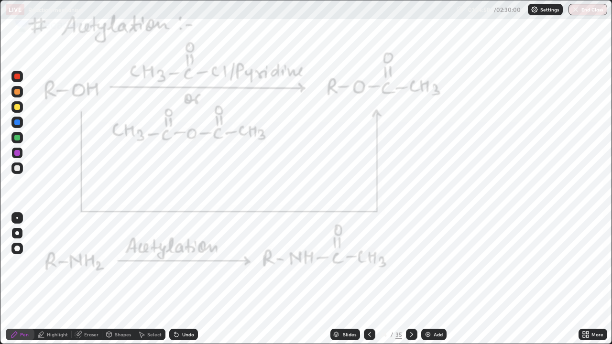
click at [19, 121] on div at bounding box center [17, 123] width 6 height 6
click at [81, 279] on icon at bounding box center [79, 335] width 8 height 8
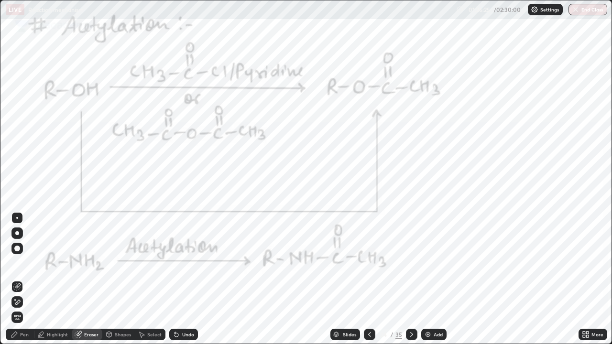
click at [32, 279] on div "Pen" at bounding box center [20, 334] width 29 height 11
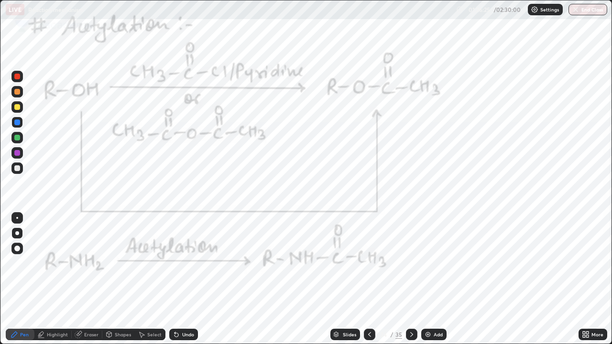
click at [20, 279] on div "Pen" at bounding box center [20, 334] width 29 height 11
click at [90, 279] on div "Eraser" at bounding box center [91, 334] width 14 height 5
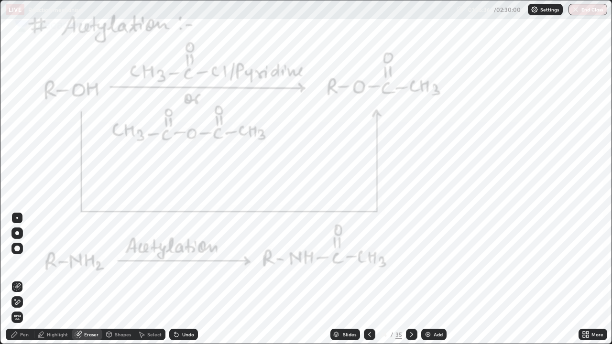
click at [27, 279] on div "Pen" at bounding box center [20, 334] width 29 height 11
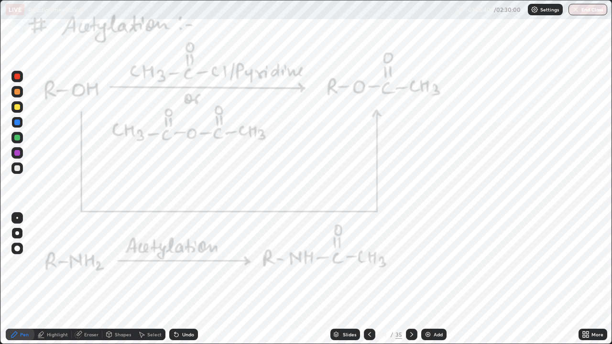
click at [93, 279] on div "Eraser" at bounding box center [91, 334] width 14 height 5
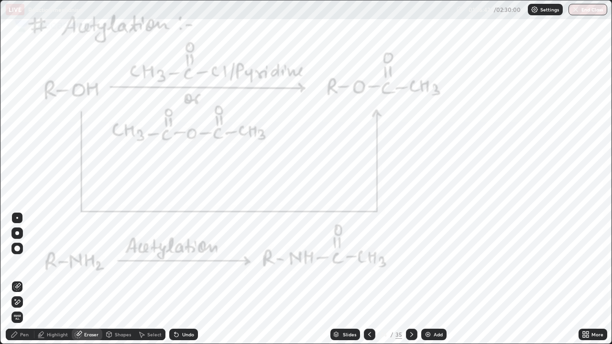
click at [26, 279] on div "Pen" at bounding box center [24, 334] width 9 height 5
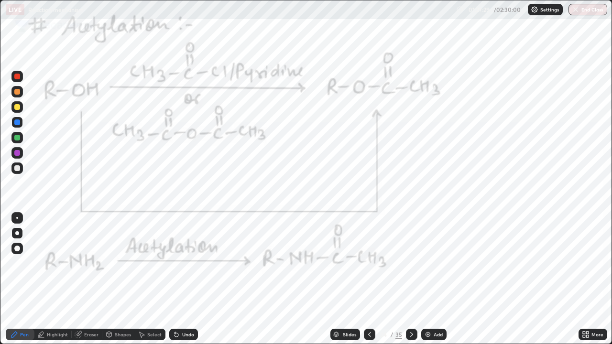
click at [410, 279] on icon at bounding box center [412, 335] width 8 height 8
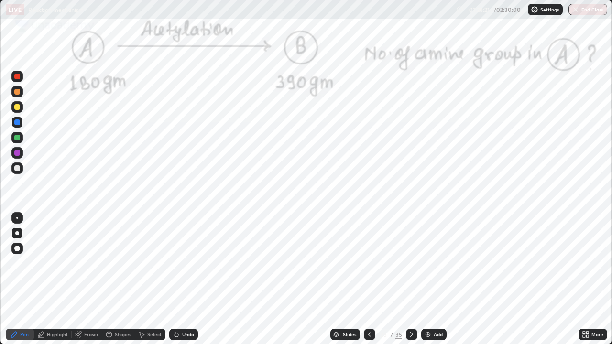
click at [370, 279] on icon at bounding box center [370, 335] width 8 height 8
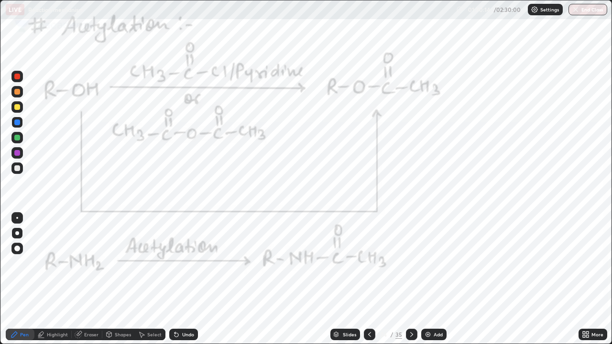
click at [410, 279] on icon at bounding box center [412, 335] width 8 height 8
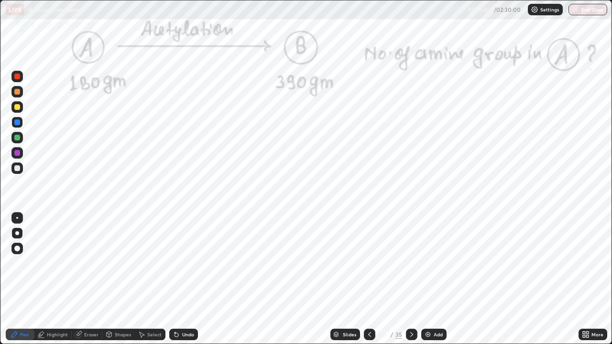
click at [411, 279] on icon at bounding box center [412, 335] width 8 height 8
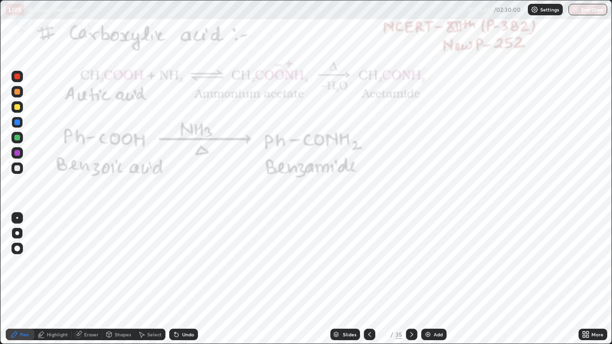
click at [19, 151] on div at bounding box center [17, 153] width 6 height 6
click at [410, 279] on icon at bounding box center [412, 335] width 8 height 8
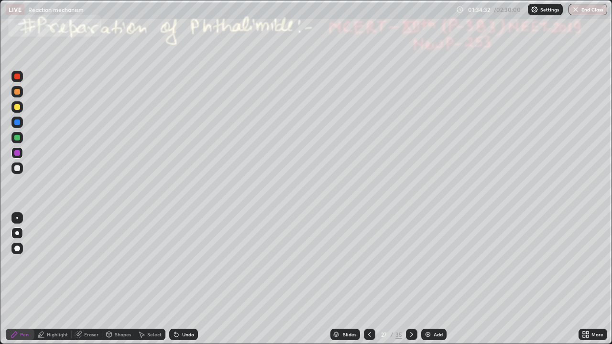
click at [18, 136] on div at bounding box center [17, 138] width 6 height 6
click at [374, 279] on div at bounding box center [369, 334] width 11 height 19
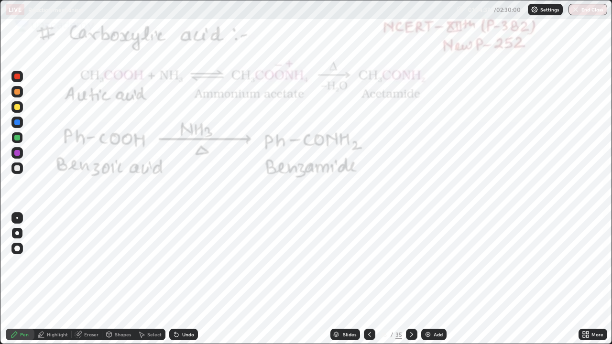
click at [411, 279] on icon at bounding box center [412, 335] width 8 height 8
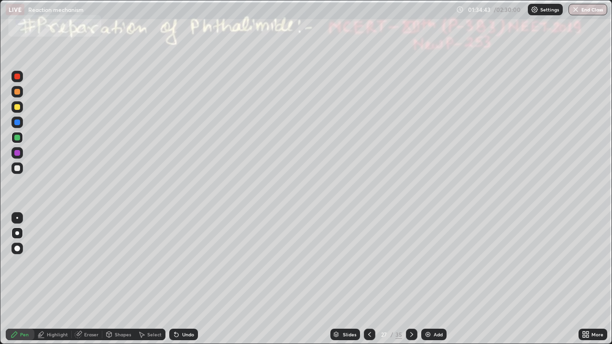
click at [18, 169] on div at bounding box center [17, 168] width 6 height 6
click at [19, 170] on div at bounding box center [17, 168] width 6 height 6
click at [21, 168] on div at bounding box center [16, 168] width 11 height 11
click at [369, 279] on icon at bounding box center [370, 335] width 8 height 8
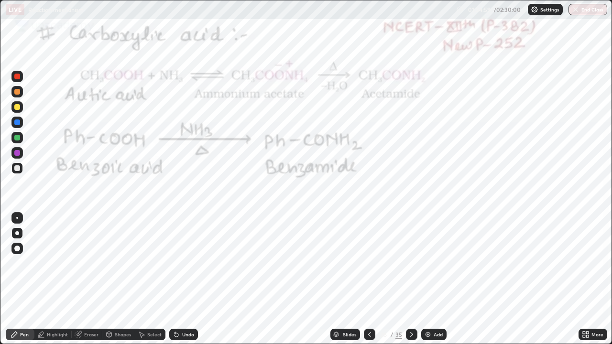
click at [411, 279] on icon at bounding box center [412, 335] width 8 height 8
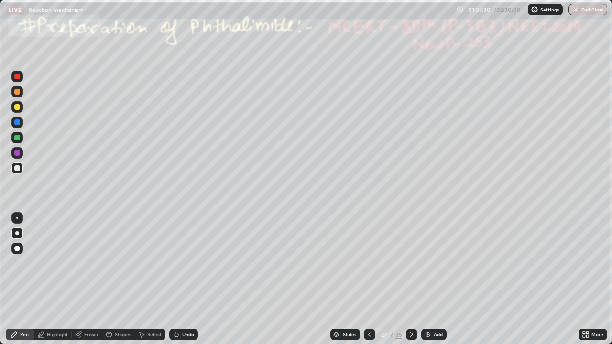
click at [19, 169] on div at bounding box center [17, 168] width 6 height 6
click at [367, 279] on icon at bounding box center [370, 335] width 8 height 8
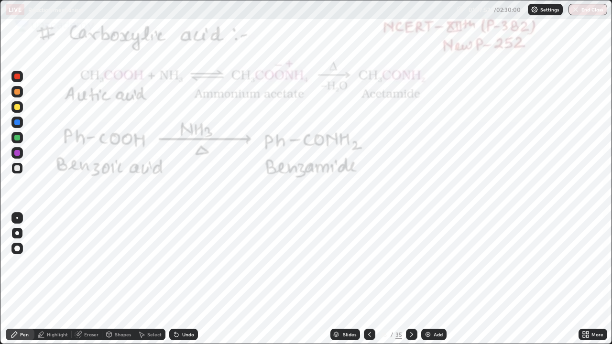
click at [408, 279] on icon at bounding box center [412, 335] width 8 height 8
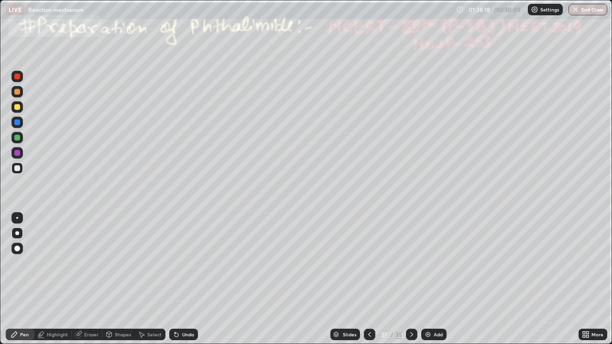
click at [370, 279] on icon at bounding box center [370, 335] width 8 height 8
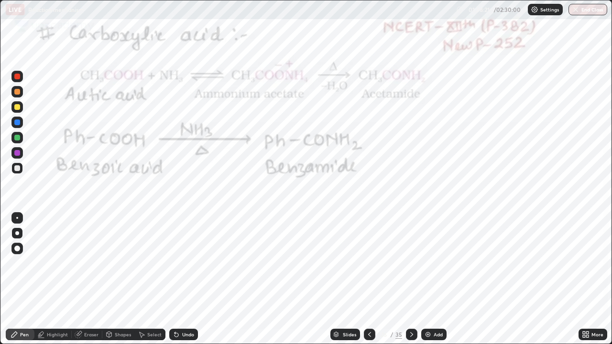
click at [89, 279] on div "Eraser" at bounding box center [91, 334] width 14 height 5
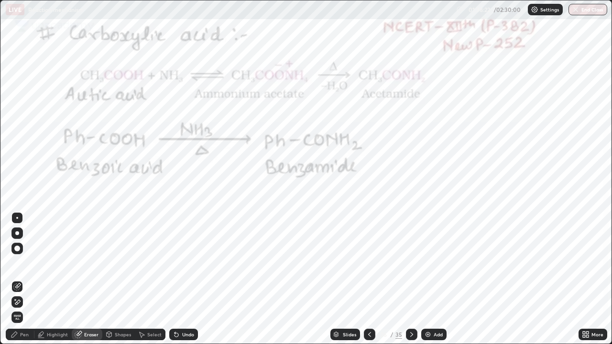
click at [412, 279] on icon at bounding box center [412, 335] width 8 height 8
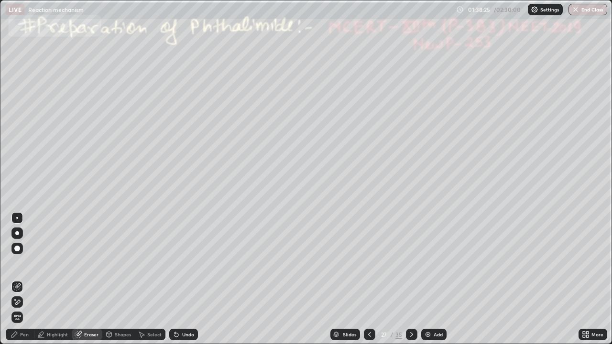
click at [24, 279] on div "Pen" at bounding box center [24, 334] width 9 height 5
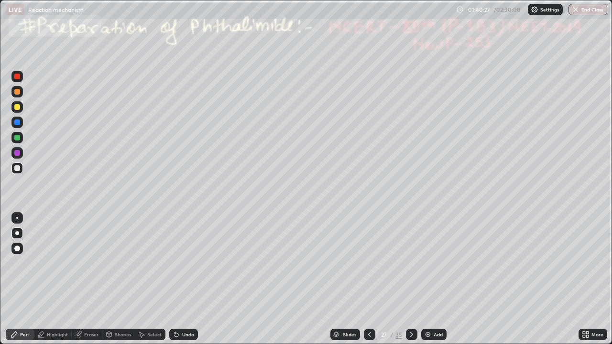
click at [17, 154] on div at bounding box center [17, 153] width 6 height 6
click at [190, 279] on div "Undo" at bounding box center [188, 334] width 12 height 5
click at [188, 279] on div "Undo" at bounding box center [188, 334] width 12 height 5
click at [410, 279] on icon at bounding box center [412, 335] width 8 height 8
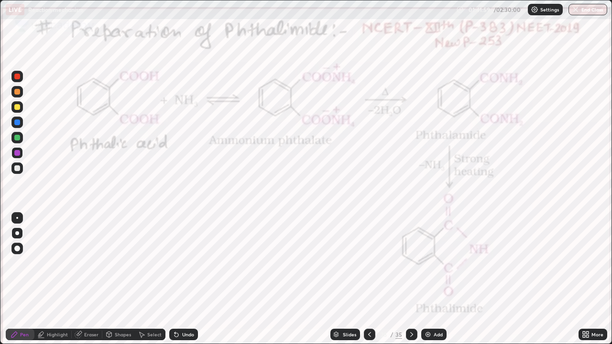
click at [19, 138] on div at bounding box center [17, 138] width 6 height 6
click at [412, 279] on icon at bounding box center [411, 334] width 3 height 5
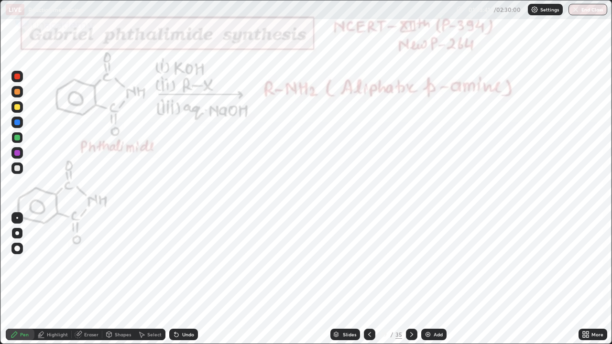
click at [18, 153] on div at bounding box center [17, 153] width 6 height 6
click at [183, 279] on div "Undo" at bounding box center [188, 334] width 12 height 5
click at [180, 279] on div "Undo" at bounding box center [183, 334] width 29 height 11
click at [175, 279] on div "Undo" at bounding box center [183, 334] width 29 height 11
click at [175, 279] on icon at bounding box center [175, 332] width 1 height 1
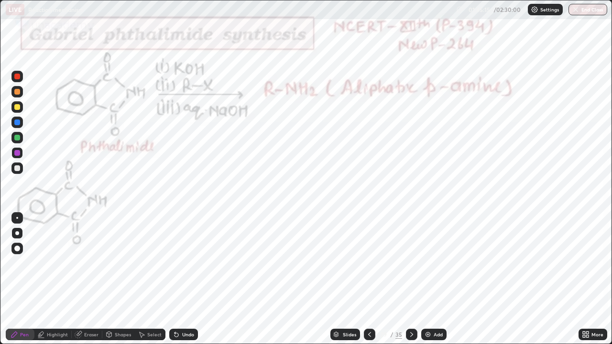
click at [18, 138] on div at bounding box center [17, 138] width 6 height 6
click at [17, 153] on div at bounding box center [17, 153] width 6 height 6
click at [20, 124] on div at bounding box center [17, 123] width 6 height 6
click at [178, 279] on icon at bounding box center [177, 335] width 8 height 8
click at [175, 279] on icon at bounding box center [177, 335] width 8 height 8
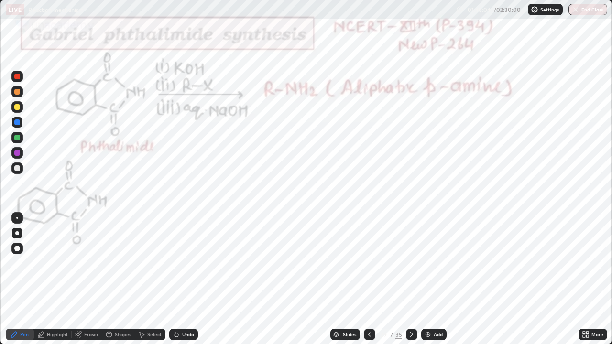
click at [191, 279] on div "Undo" at bounding box center [188, 334] width 12 height 5
click at [186, 279] on div "Undo" at bounding box center [188, 334] width 12 height 5
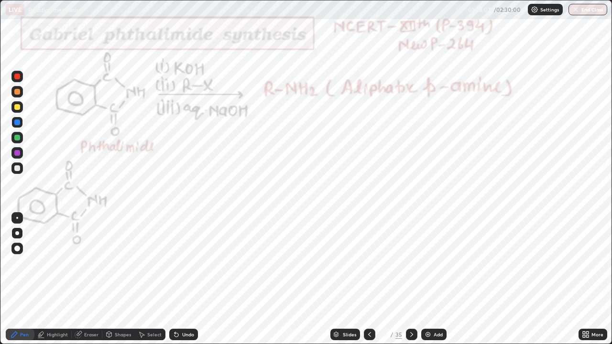
click at [185, 279] on div "Undo" at bounding box center [188, 334] width 12 height 5
click at [410, 279] on icon at bounding box center [412, 335] width 8 height 8
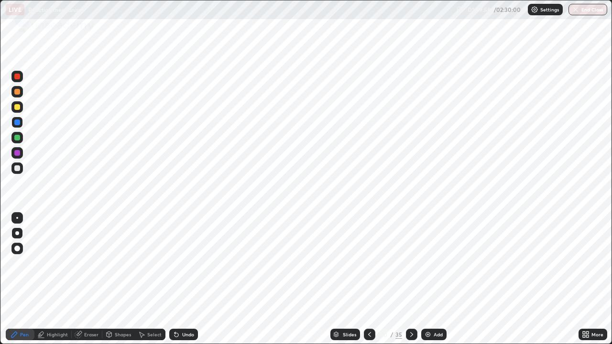
click at [22, 155] on div at bounding box center [16, 152] width 11 height 11
click at [183, 279] on div "Undo" at bounding box center [183, 334] width 29 height 11
click at [191, 279] on div "Undo" at bounding box center [183, 334] width 29 height 11
click at [187, 279] on div "Undo" at bounding box center [183, 334] width 29 height 11
click at [186, 279] on div "Undo" at bounding box center [183, 334] width 29 height 11
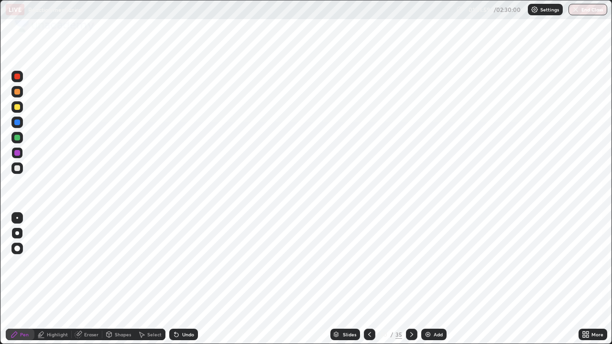
click at [15, 153] on div at bounding box center [17, 153] width 6 height 6
click at [20, 155] on div at bounding box center [17, 153] width 6 height 6
click at [17, 126] on div at bounding box center [16, 122] width 11 height 11
click at [191, 279] on div "Undo" at bounding box center [183, 334] width 29 height 11
click at [182, 279] on div "Undo" at bounding box center [188, 334] width 12 height 5
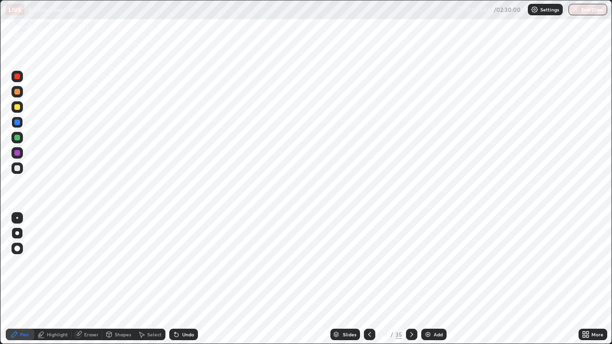
click at [429, 279] on img at bounding box center [428, 335] width 8 height 8
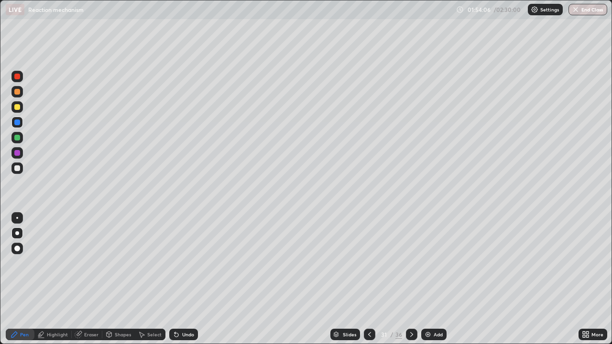
click at [18, 170] on div at bounding box center [17, 168] width 6 height 6
click at [186, 279] on div "Undo" at bounding box center [188, 334] width 12 height 5
click at [182, 279] on div "Undo" at bounding box center [188, 334] width 12 height 5
click at [180, 279] on div "Undo" at bounding box center [183, 334] width 29 height 11
click at [179, 279] on div "Undo" at bounding box center [183, 334] width 29 height 11
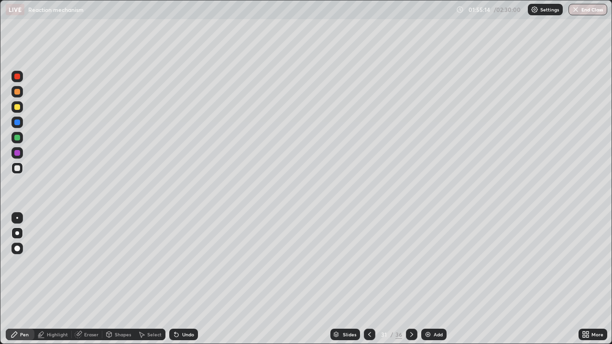
click at [178, 279] on div "Undo" at bounding box center [183, 334] width 29 height 11
click at [177, 279] on icon at bounding box center [177, 335] width 8 height 8
click at [175, 279] on icon at bounding box center [175, 332] width 1 height 1
click at [177, 279] on div "Undo" at bounding box center [183, 334] width 29 height 11
click at [178, 279] on icon at bounding box center [177, 335] width 8 height 8
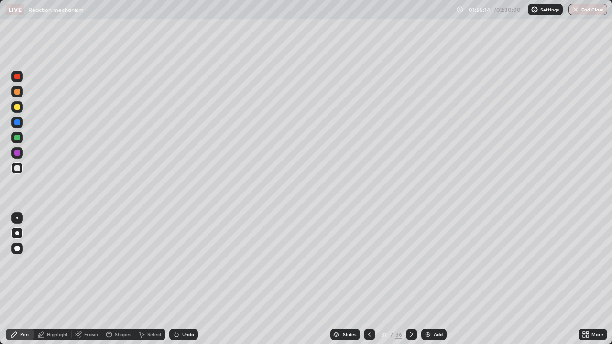
click at [180, 279] on div "Undo" at bounding box center [183, 334] width 29 height 11
click at [178, 279] on div "Undo" at bounding box center [183, 334] width 29 height 11
click at [175, 279] on div "Undo" at bounding box center [183, 334] width 29 height 11
click at [369, 279] on icon at bounding box center [370, 335] width 8 height 8
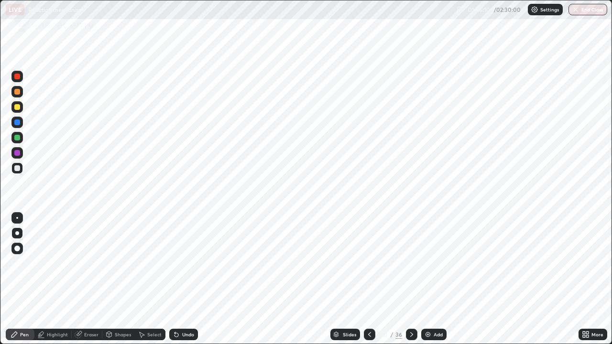
click at [369, 279] on icon at bounding box center [370, 335] width 8 height 8
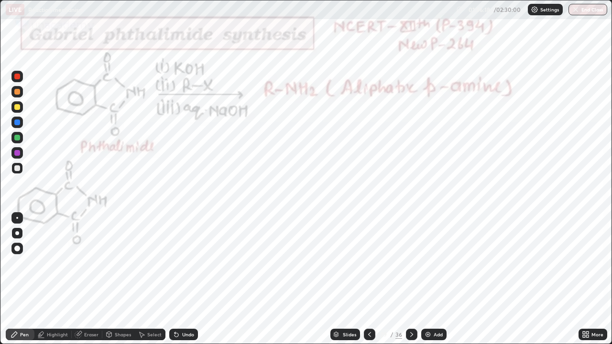
click at [21, 153] on div at bounding box center [16, 152] width 11 height 11
click at [410, 279] on icon at bounding box center [412, 335] width 8 height 8
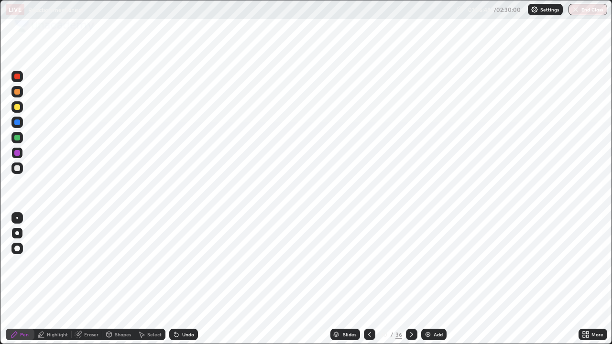
click at [409, 279] on icon at bounding box center [412, 335] width 8 height 8
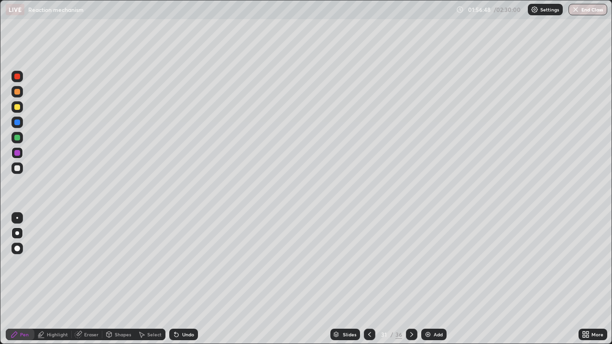
click at [410, 279] on icon at bounding box center [411, 334] width 3 height 5
click at [410, 279] on icon at bounding box center [412, 335] width 8 height 8
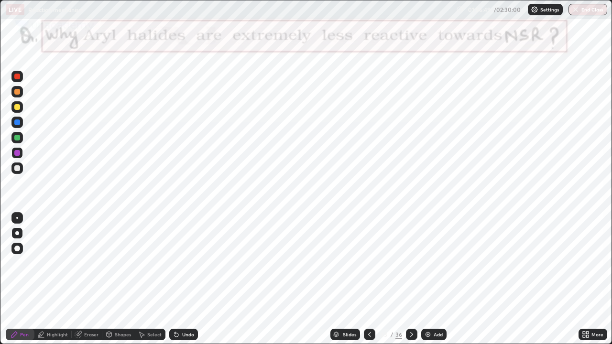
click at [370, 279] on icon at bounding box center [370, 335] width 8 height 8
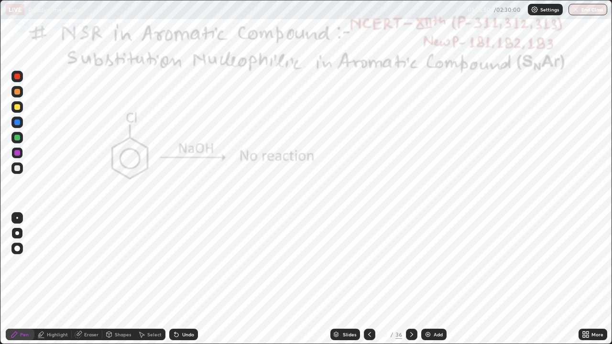
click at [371, 279] on icon at bounding box center [370, 335] width 8 height 8
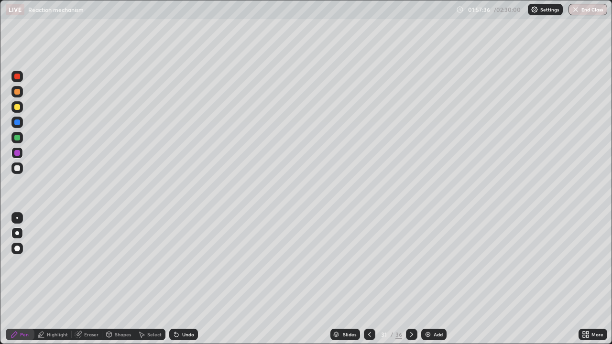
click at [21, 140] on div at bounding box center [16, 137] width 11 height 11
click at [412, 279] on icon at bounding box center [412, 335] width 8 height 8
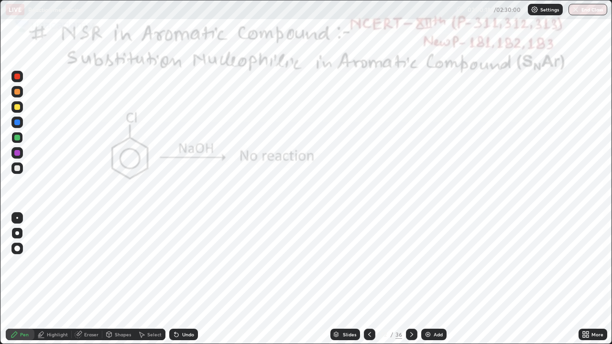
click at [581, 11] on button "End Class" at bounding box center [588, 9] width 39 height 11
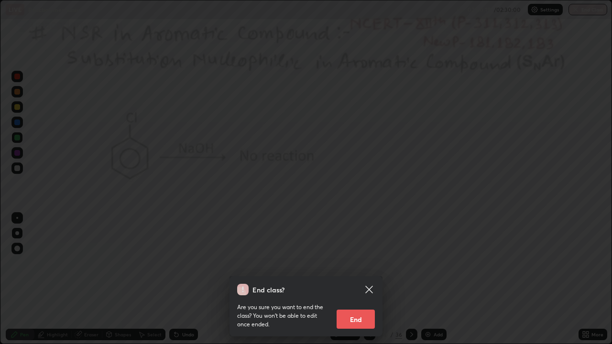
click at [370, 279] on icon at bounding box center [368, 289] width 11 height 11
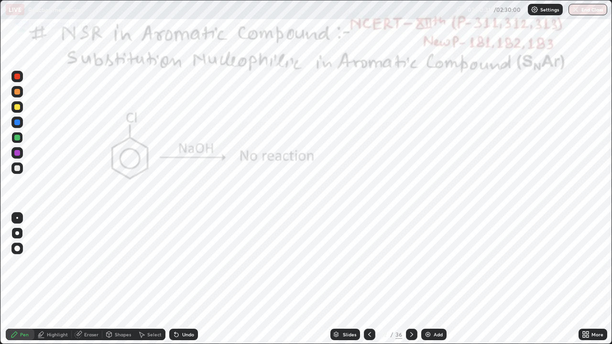
click at [343, 279] on div "Slides" at bounding box center [349, 334] width 13 height 5
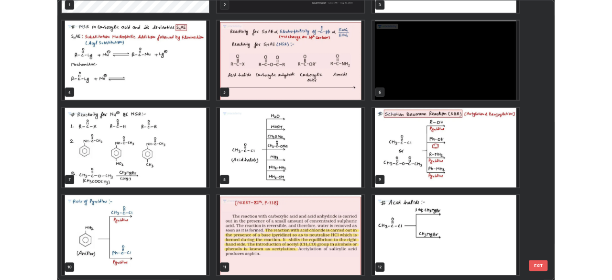
scroll to position [104, 0]
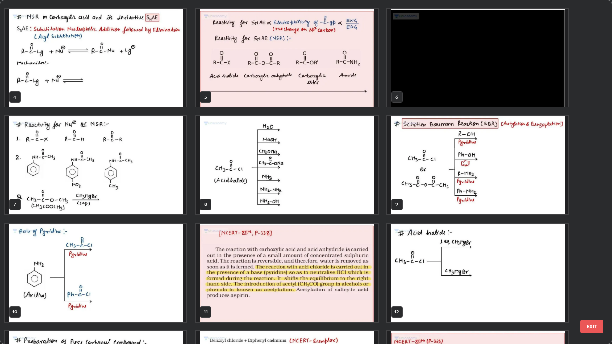
click at [436, 200] on img "grid" at bounding box center [477, 165] width 181 height 98
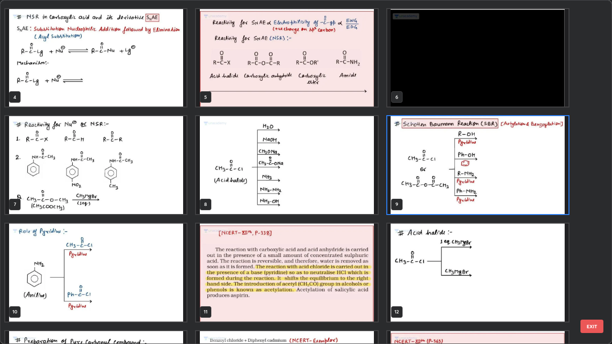
click at [436, 200] on img "grid" at bounding box center [477, 165] width 181 height 98
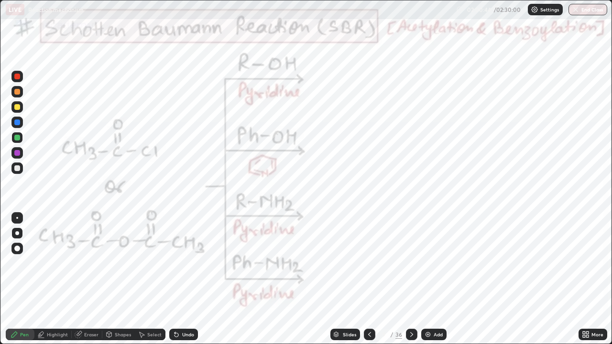
click at [370, 279] on div at bounding box center [369, 334] width 11 height 11
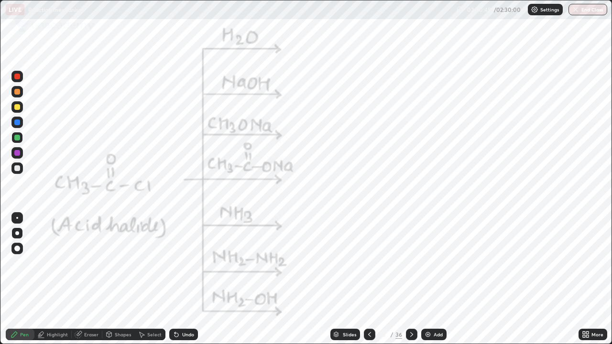
click at [410, 279] on icon at bounding box center [412, 335] width 8 height 8
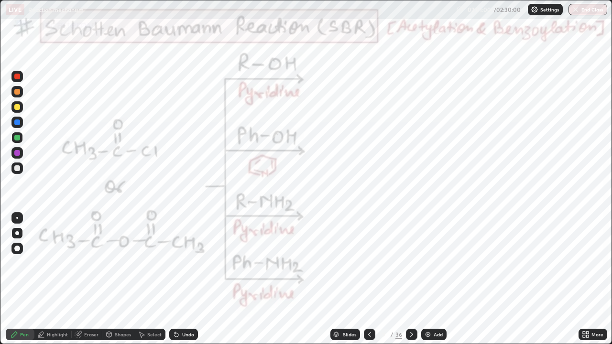
click at [411, 279] on icon at bounding box center [412, 335] width 8 height 8
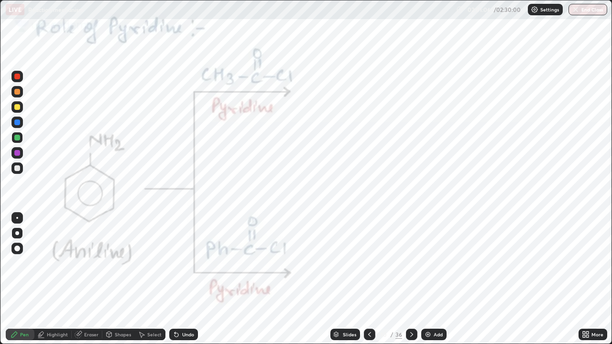
click at [410, 279] on icon at bounding box center [412, 335] width 8 height 8
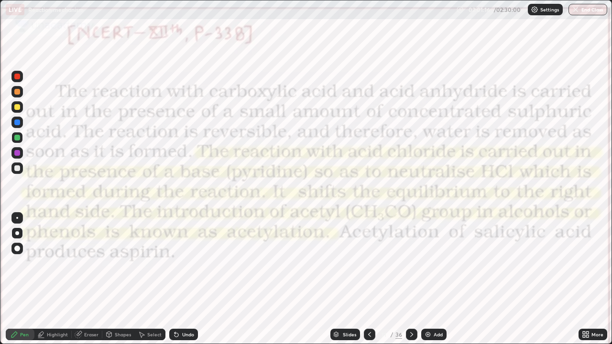
click at [367, 279] on icon at bounding box center [370, 335] width 8 height 8
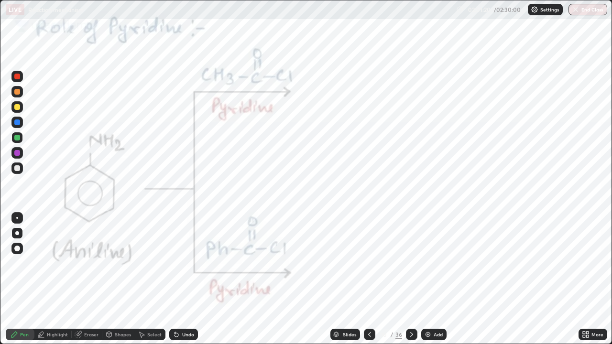
click at [410, 279] on icon at bounding box center [411, 334] width 3 height 5
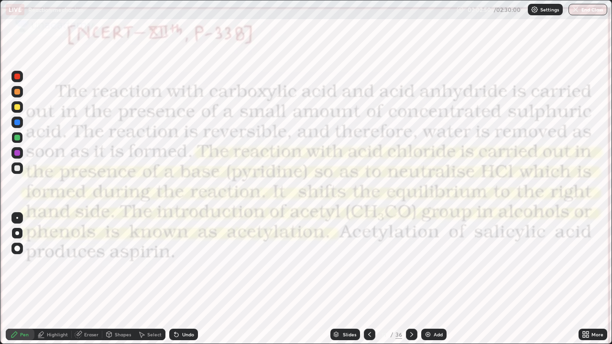
click at [409, 279] on icon at bounding box center [412, 335] width 8 height 8
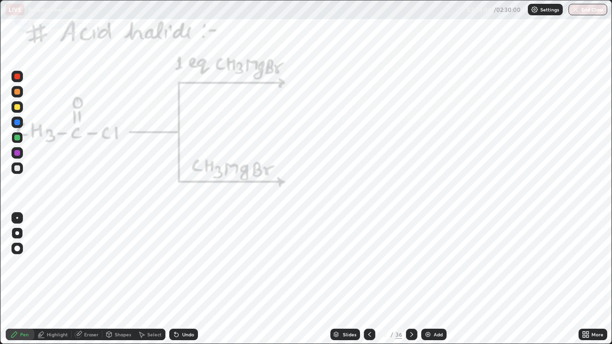
click at [410, 279] on icon at bounding box center [412, 335] width 8 height 8
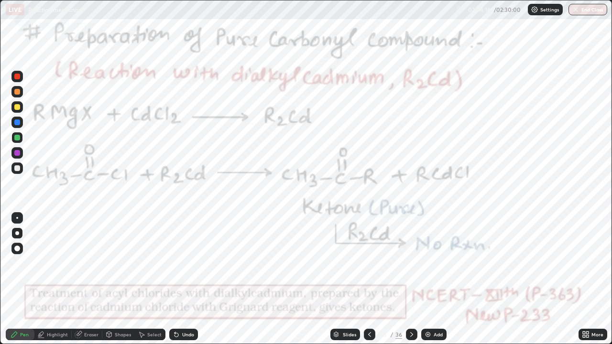
click at [409, 279] on icon at bounding box center [412, 335] width 8 height 8
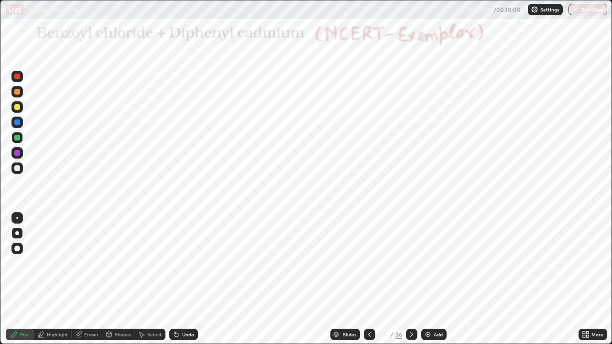
click at [410, 279] on icon at bounding box center [412, 335] width 8 height 8
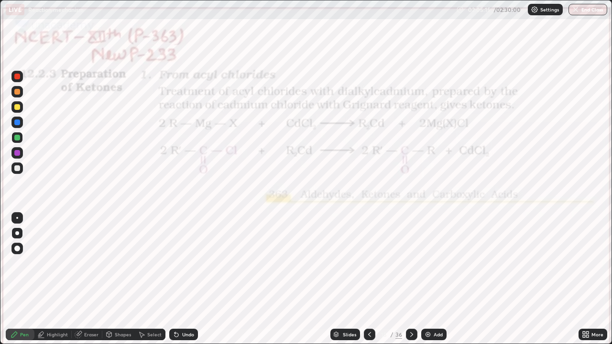
click at [410, 279] on icon at bounding box center [411, 334] width 3 height 5
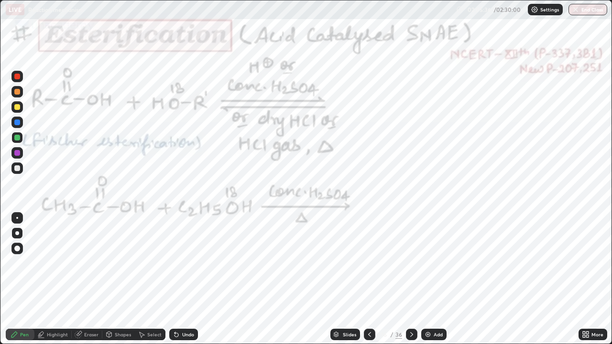
click at [410, 279] on icon at bounding box center [412, 335] width 8 height 8
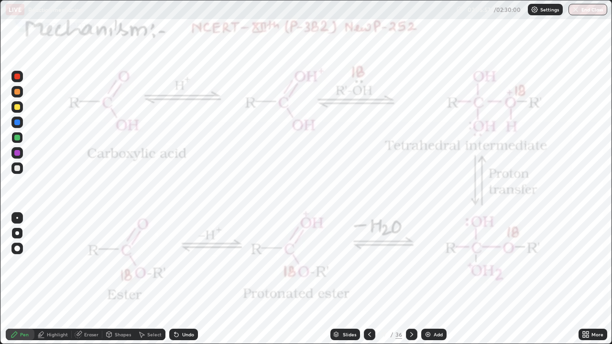
click at [410, 279] on icon at bounding box center [412, 335] width 8 height 8
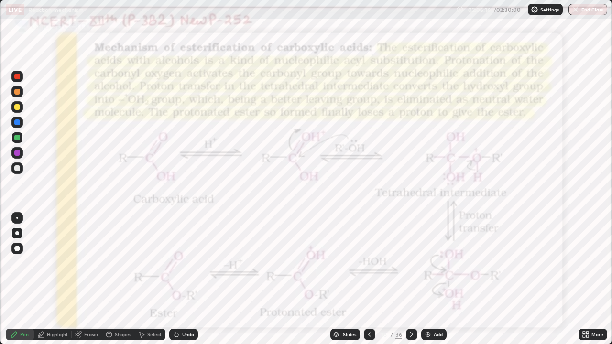
click at [410, 279] on icon at bounding box center [412, 335] width 8 height 8
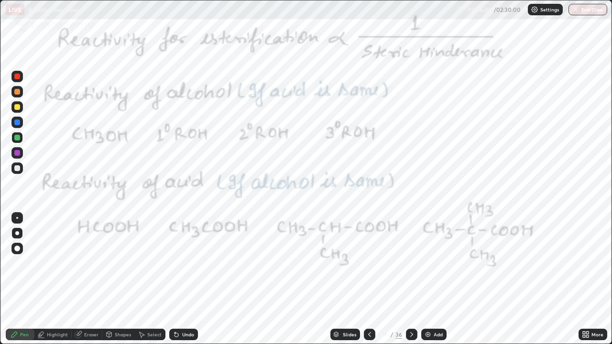
click at [410, 279] on icon at bounding box center [412, 335] width 8 height 8
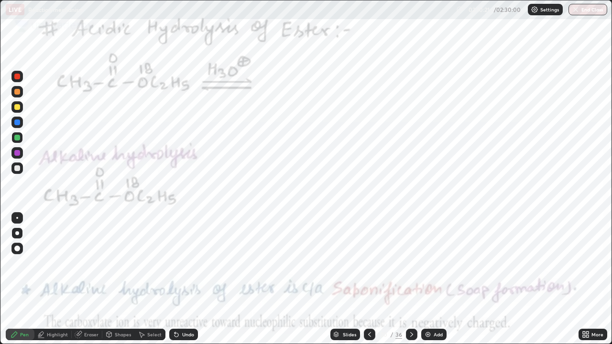
click at [410, 279] on icon at bounding box center [412, 335] width 8 height 8
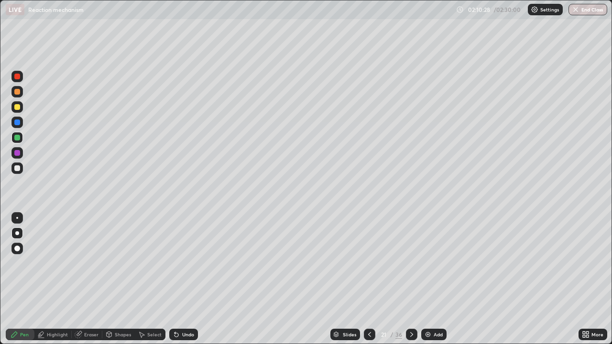
click at [411, 279] on icon at bounding box center [412, 335] width 8 height 8
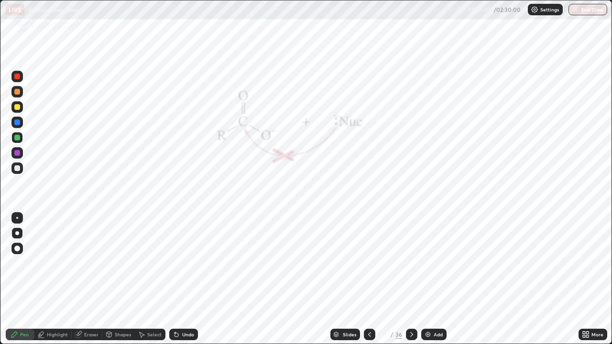
click at [410, 279] on icon at bounding box center [412, 335] width 8 height 8
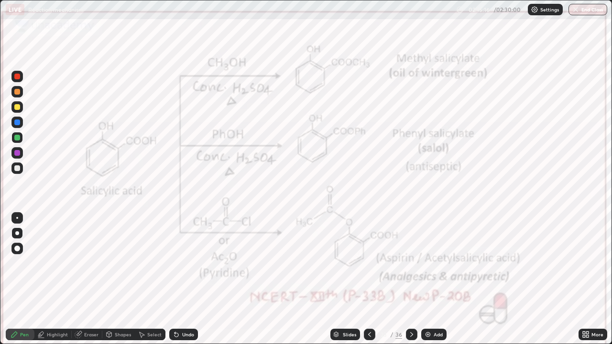
click at [411, 279] on icon at bounding box center [412, 335] width 8 height 8
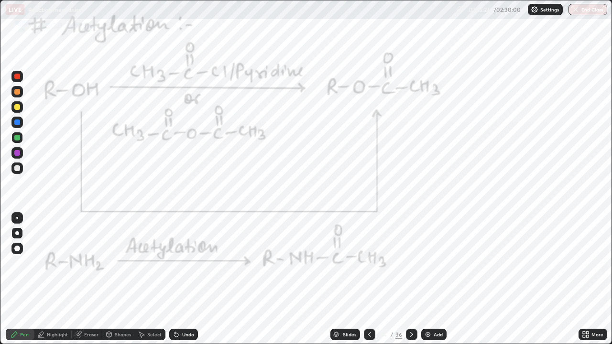
click at [412, 279] on icon at bounding box center [412, 335] width 8 height 8
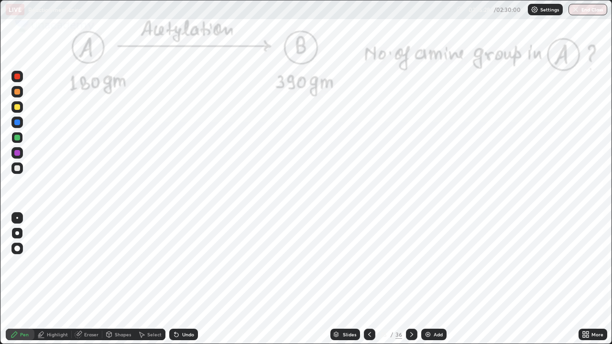
click at [410, 279] on icon at bounding box center [412, 335] width 8 height 8
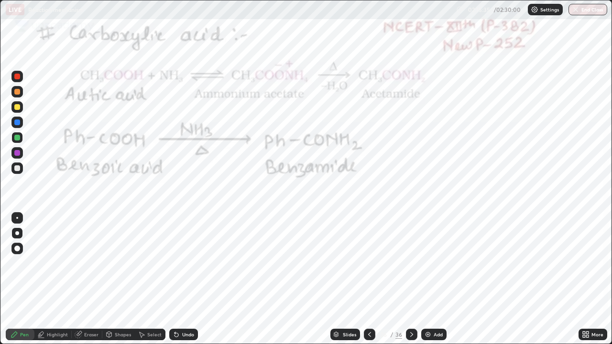
click at [410, 279] on icon at bounding box center [412, 335] width 8 height 8
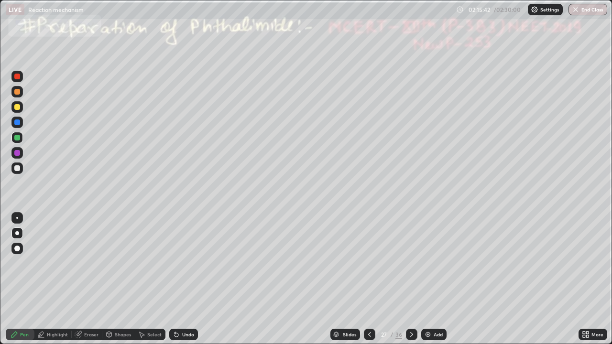
click at [411, 279] on icon at bounding box center [412, 335] width 8 height 8
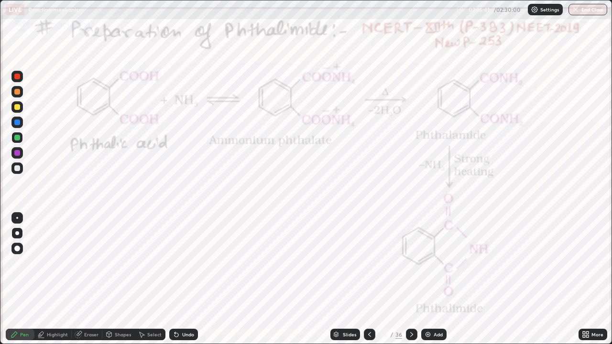
click at [409, 279] on icon at bounding box center [412, 335] width 8 height 8
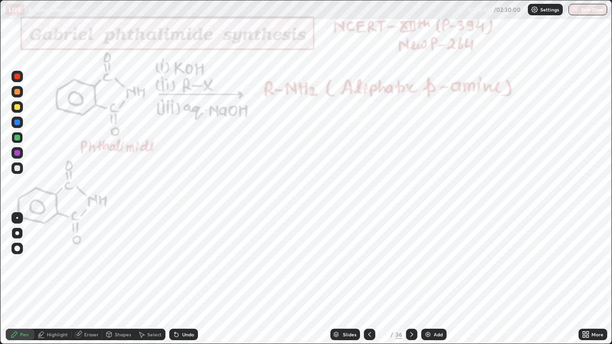
click at [410, 279] on icon at bounding box center [412, 335] width 8 height 8
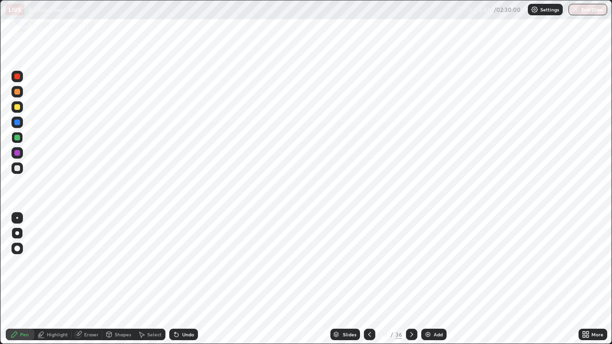
click at [410, 279] on icon at bounding box center [412, 335] width 8 height 8
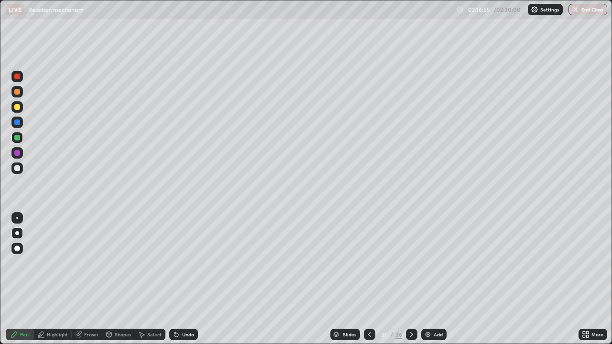
click at [409, 279] on icon at bounding box center [412, 335] width 8 height 8
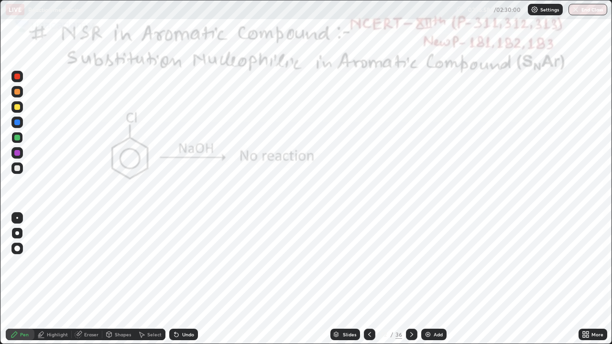
click at [595, 11] on button "End Class" at bounding box center [588, 9] width 39 height 11
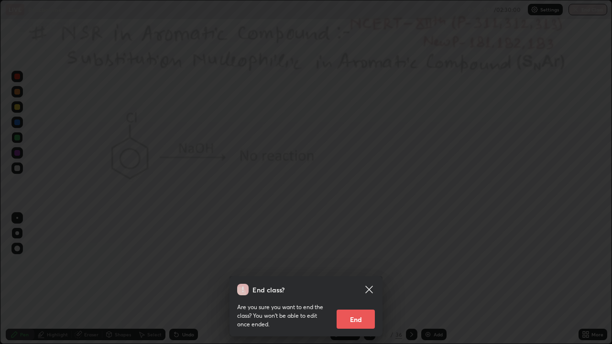
click at [359, 279] on button "End" at bounding box center [356, 319] width 38 height 19
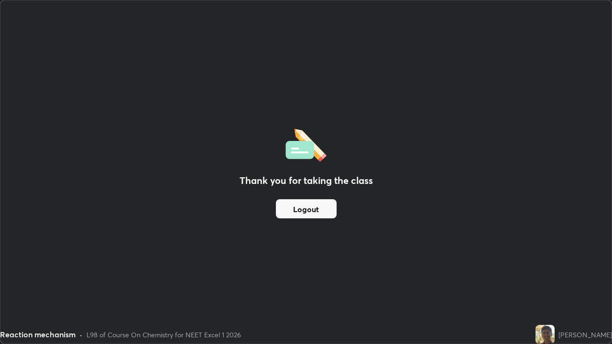
click at [324, 209] on button "Logout" at bounding box center [306, 208] width 61 height 19
click at [320, 209] on button "Logout" at bounding box center [306, 208] width 61 height 19
click at [317, 210] on button "Logout" at bounding box center [306, 208] width 61 height 19
click at [312, 211] on button "Logout" at bounding box center [306, 208] width 61 height 19
click at [310, 211] on button "Logout" at bounding box center [306, 208] width 61 height 19
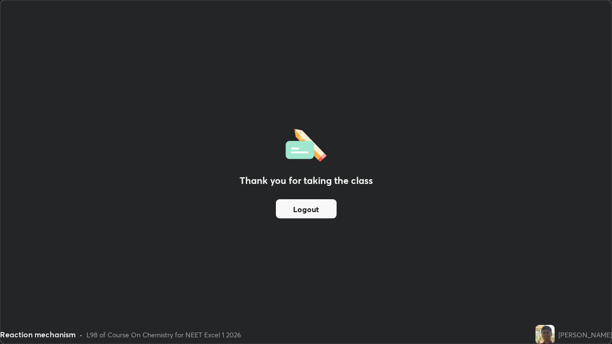
click at [310, 211] on button "Logout" at bounding box center [306, 208] width 61 height 19
click at [308, 210] on button "Logout" at bounding box center [306, 208] width 61 height 19
click at [304, 209] on button "Logout" at bounding box center [306, 208] width 61 height 19
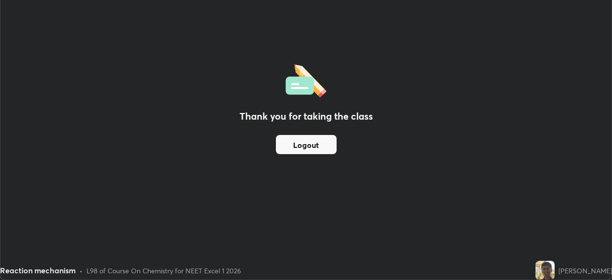
scroll to position [47536, 47204]
